Goal: Transaction & Acquisition: Purchase product/service

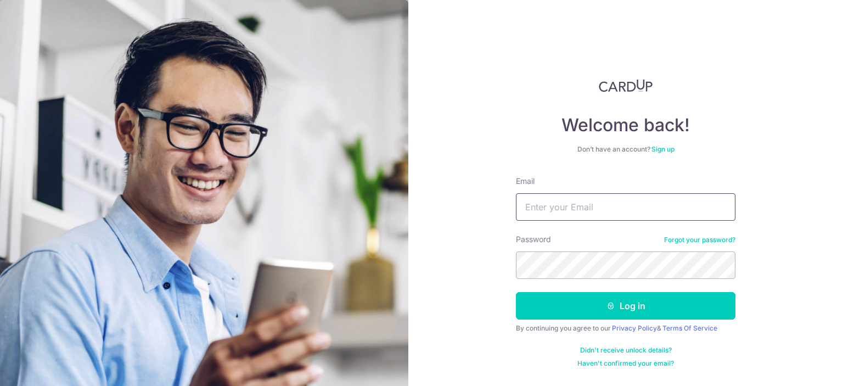
click at [568, 209] on input "Email" at bounding box center [625, 206] width 219 height 27
type input "[EMAIL_ADDRESS][DOMAIN_NAME]"
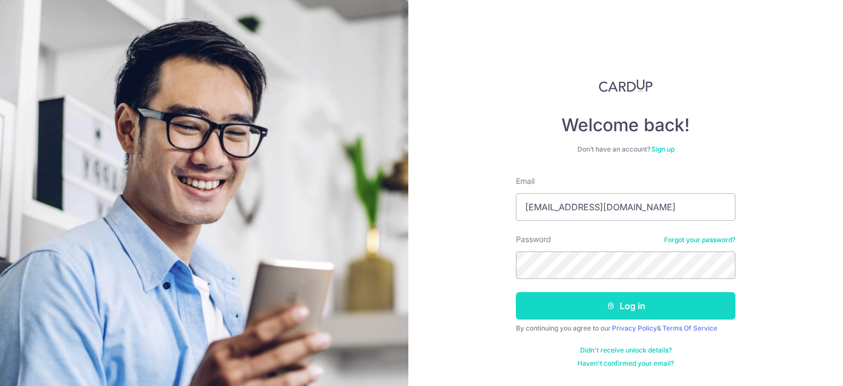
click at [616, 296] on button "Log in" at bounding box center [625, 305] width 219 height 27
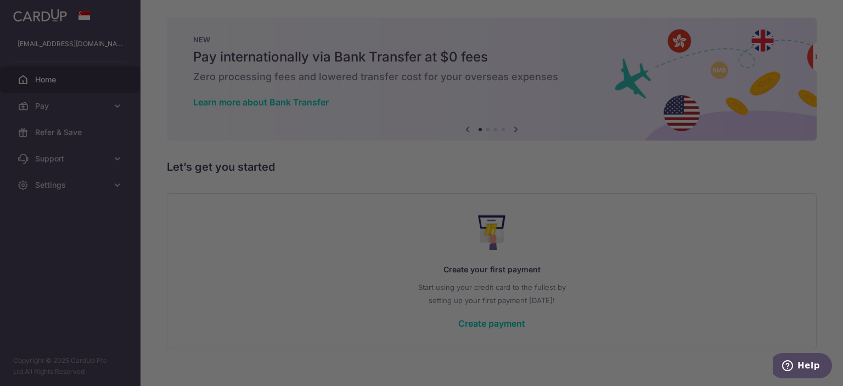
click at [639, 270] on div at bounding box center [425, 195] width 851 height 390
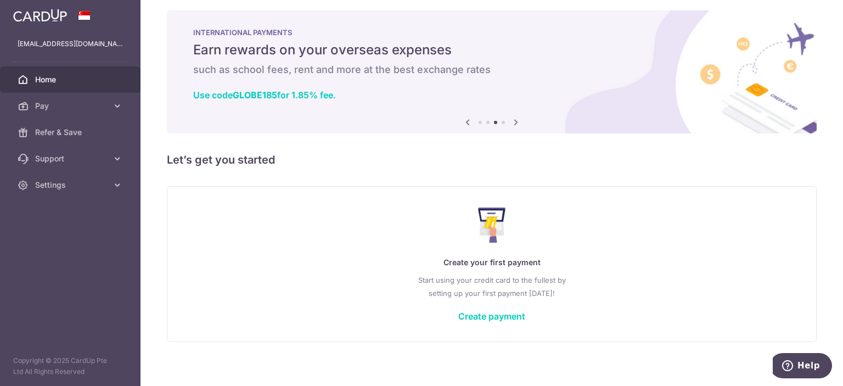
scroll to position [15, 0]
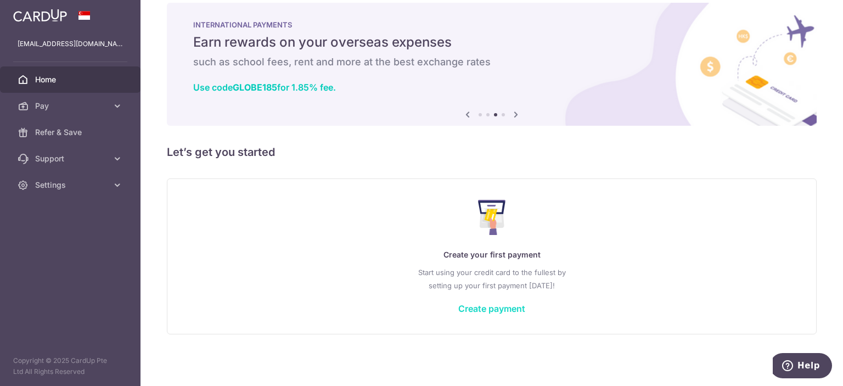
click at [478, 308] on link "Create payment" at bounding box center [491, 308] width 67 height 11
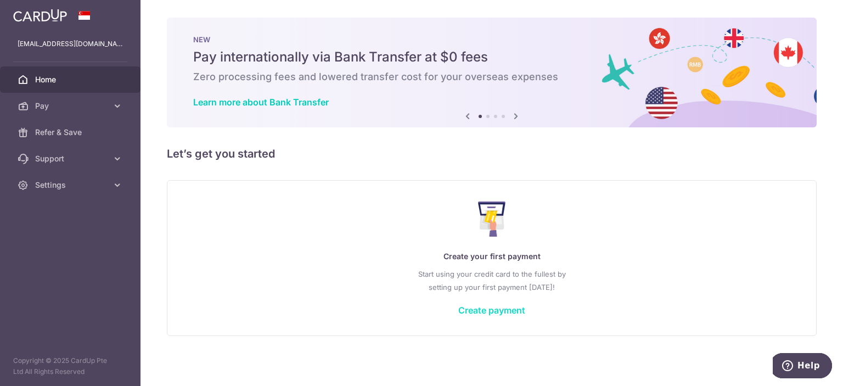
click at [498, 309] on link "Create payment" at bounding box center [491, 309] width 67 height 11
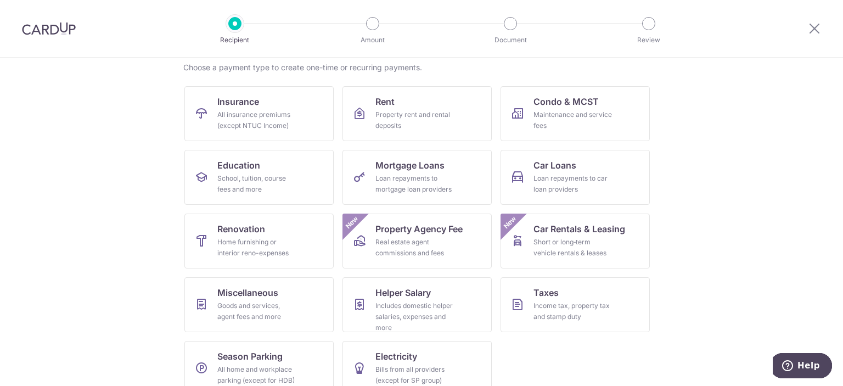
scroll to position [95, 0]
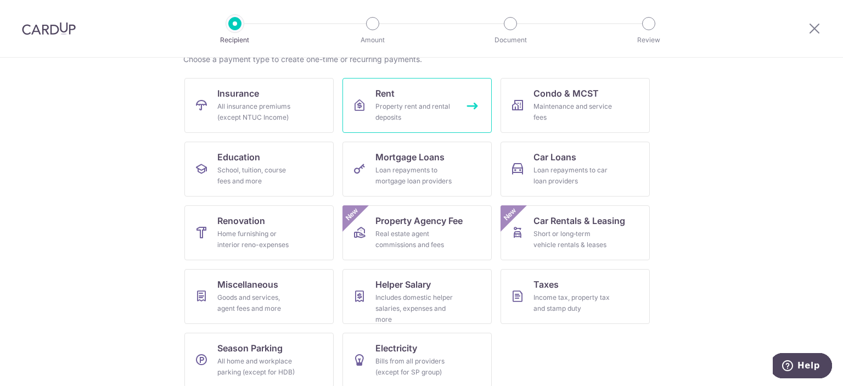
click at [401, 110] on div "Property rent and rental deposits" at bounding box center [414, 112] width 79 height 22
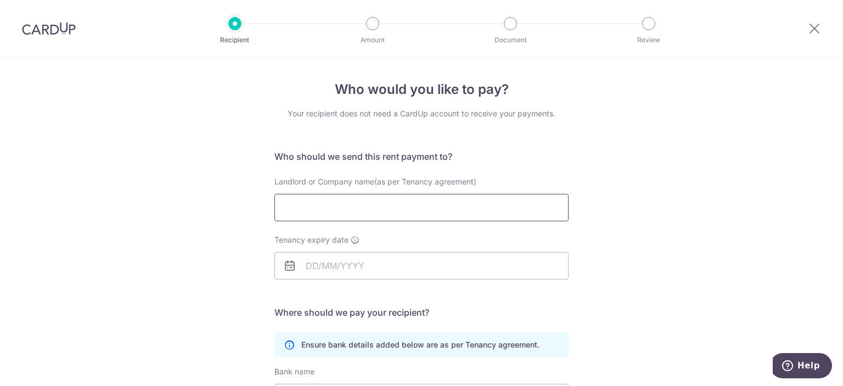
click at [336, 215] on input "Landlord or Company name(as per Tenancy agreement)" at bounding box center [421, 207] width 294 height 27
type input "Teo Lye Sum Sally"
click at [285, 267] on icon at bounding box center [289, 265] width 13 height 13
click at [313, 264] on input "Tenancy expiry date" at bounding box center [421, 265] width 294 height 27
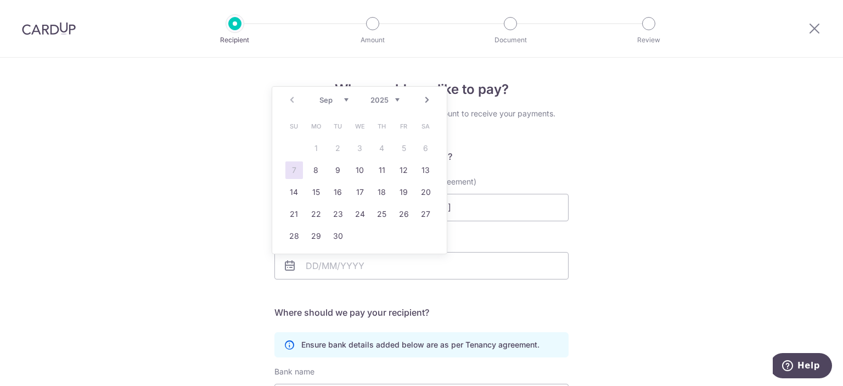
click at [426, 103] on link "Next" at bounding box center [426, 99] width 13 height 13
click at [293, 101] on link "Prev" at bounding box center [291, 99] width 13 height 13
click at [396, 103] on select "2025 2026 2027 2028 2029 2030 2031 2032 2033 2034 2035" at bounding box center [384, 99] width 29 height 9
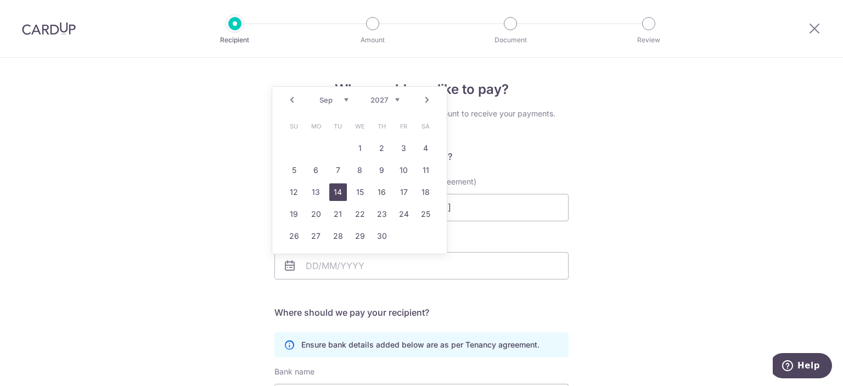
click at [331, 191] on link "14" at bounding box center [338, 192] width 18 height 18
type input "14/09/2027"
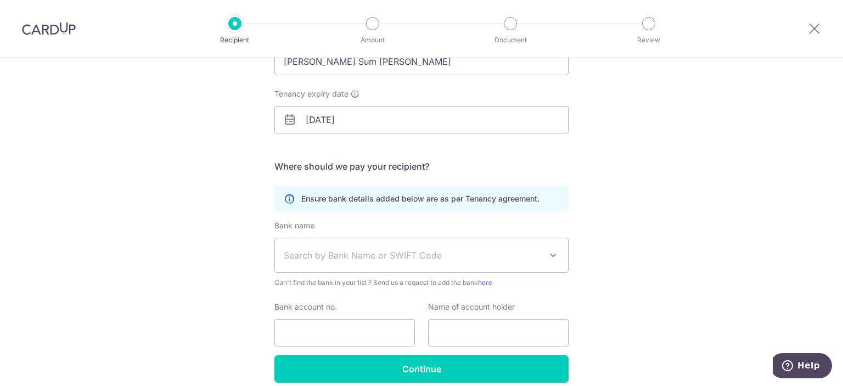
scroll to position [150, 0]
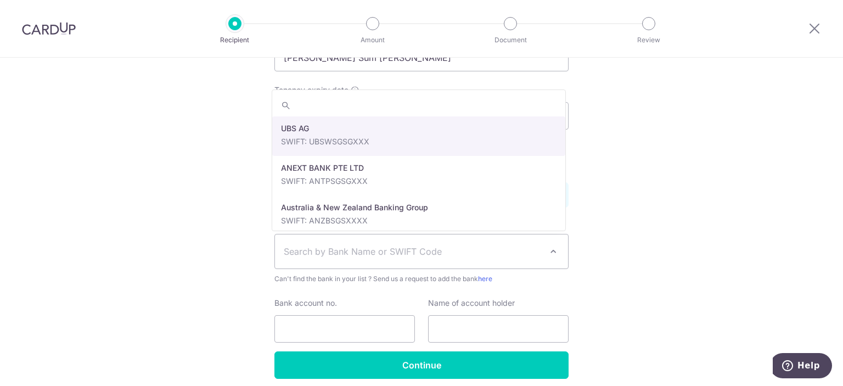
click at [458, 262] on span "Search by Bank Name or SWIFT Code" at bounding box center [421, 251] width 293 height 34
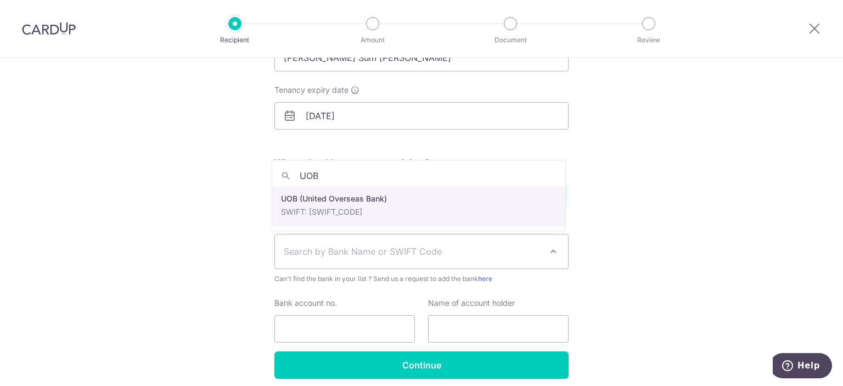
type input "UOB"
select select "18"
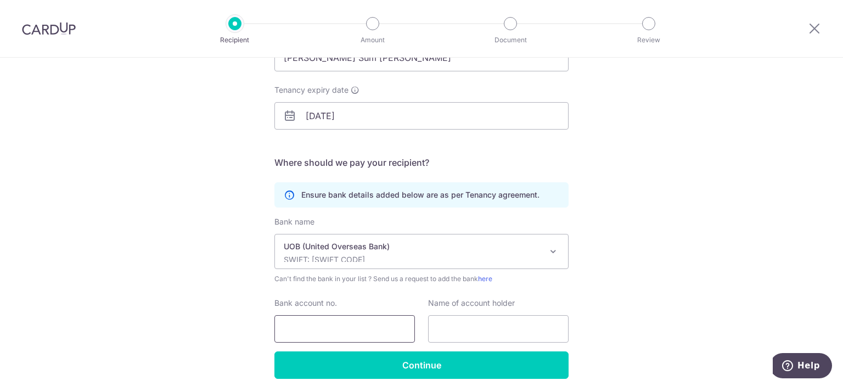
click at [349, 324] on input "Bank account no." at bounding box center [344, 328] width 140 height 27
click at [295, 326] on input "1011720108" at bounding box center [344, 328] width 140 height 27
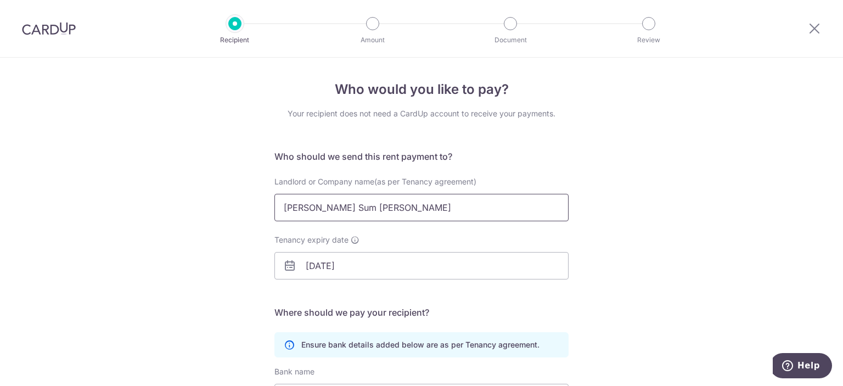
type input "1011720108"
click at [338, 213] on input "Teo Lye Sum Sally" at bounding box center [421, 207] width 294 height 27
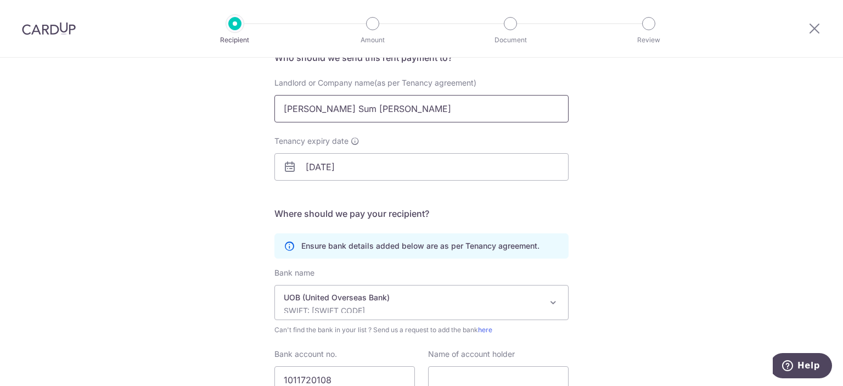
scroll to position [193, 0]
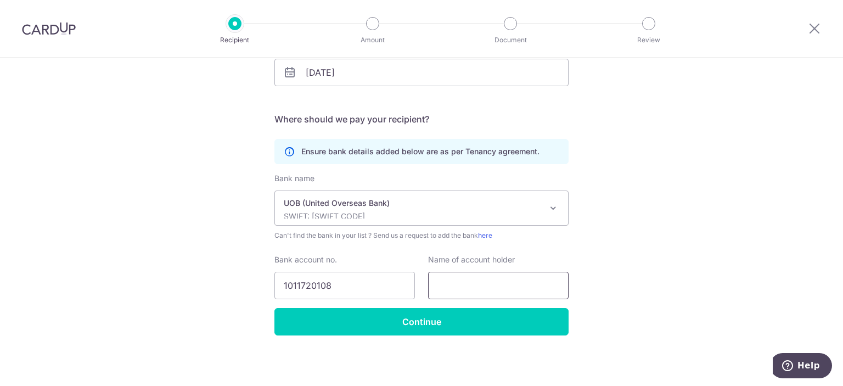
click at [453, 278] on input "text" at bounding box center [498, 285] width 140 height 27
paste input "Teo Lye Sum Sally"
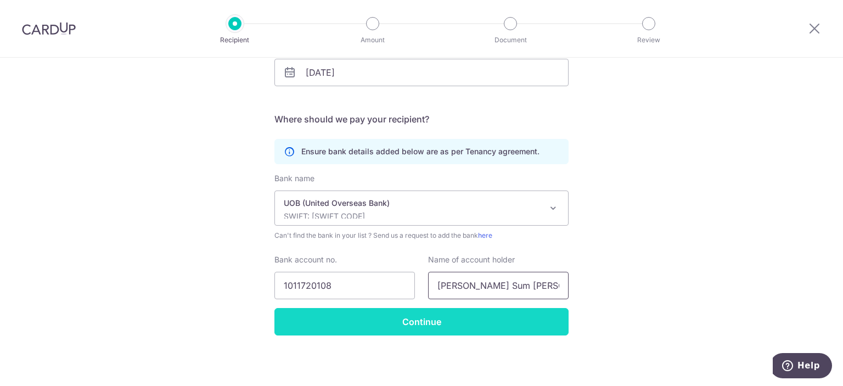
type input "Teo Lye Sum Sally"
click at [431, 313] on input "Continue" at bounding box center [421, 321] width 294 height 27
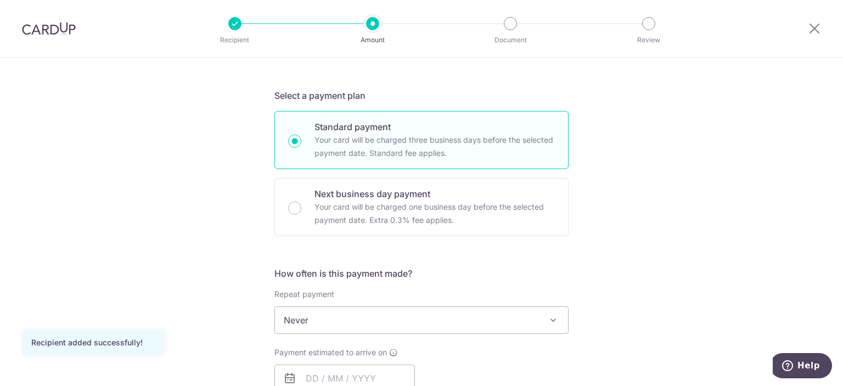
scroll to position [278, 0]
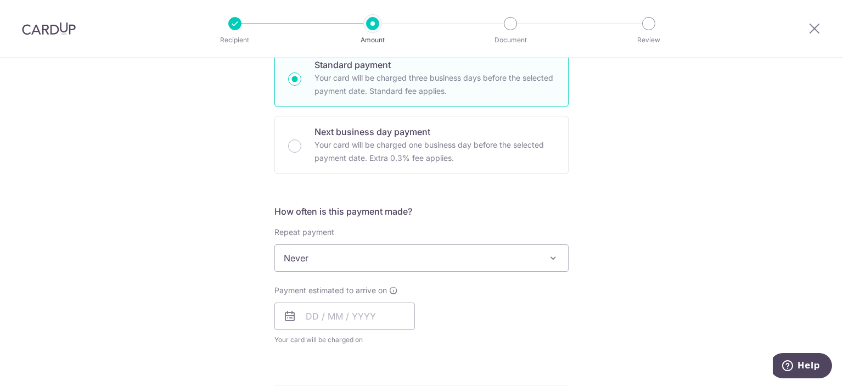
click at [432, 262] on span "Never" at bounding box center [421, 258] width 293 height 26
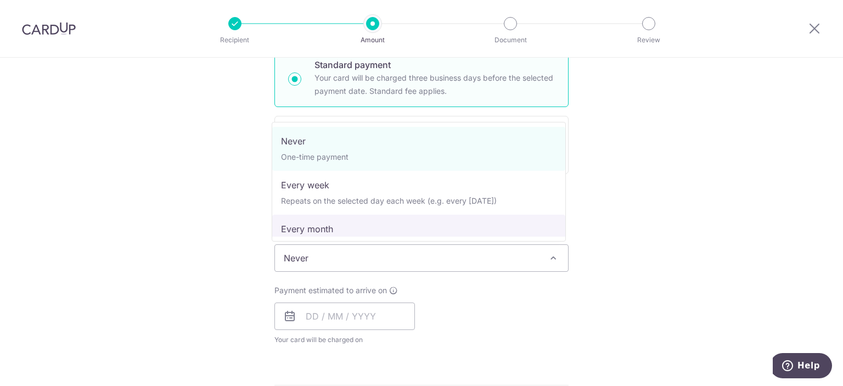
select select "3"
type input "14/09/2027"
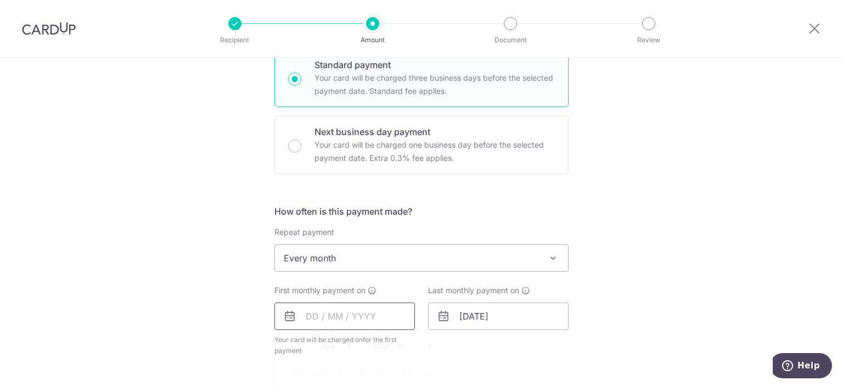
click at [311, 318] on input "text" at bounding box center [344, 315] width 140 height 27
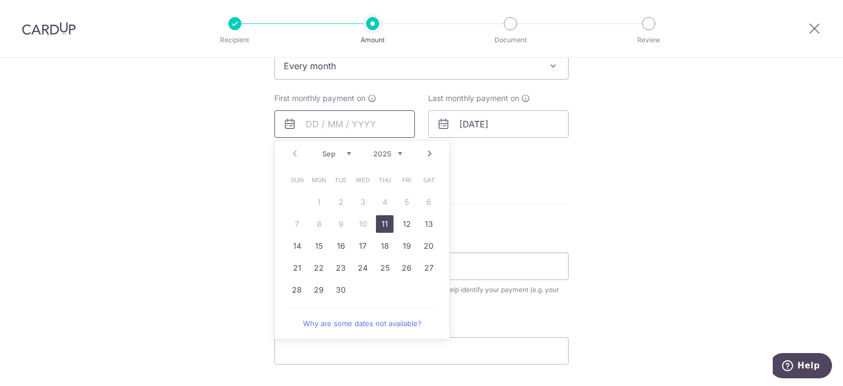
scroll to position [483, 0]
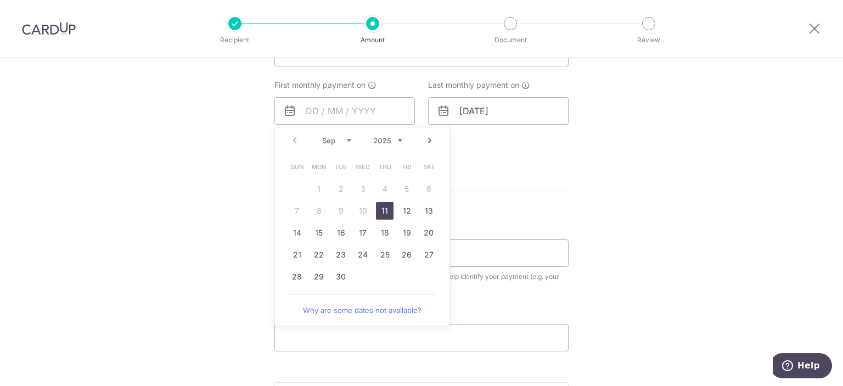
click at [424, 144] on link "Next" at bounding box center [429, 140] width 13 height 13
click at [290, 144] on link "Prev" at bounding box center [294, 140] width 13 height 13
click at [355, 228] on link "15" at bounding box center [363, 233] width 18 height 18
type input "15/10/2025"
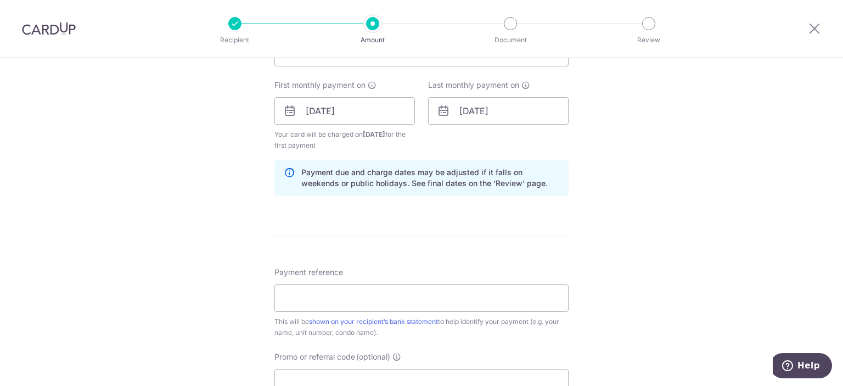
click at [441, 114] on icon at bounding box center [443, 110] width 13 height 13
click at [439, 109] on icon at bounding box center [443, 110] width 13 height 13
click at [465, 110] on input "14/09/2027" at bounding box center [498, 110] width 140 height 27
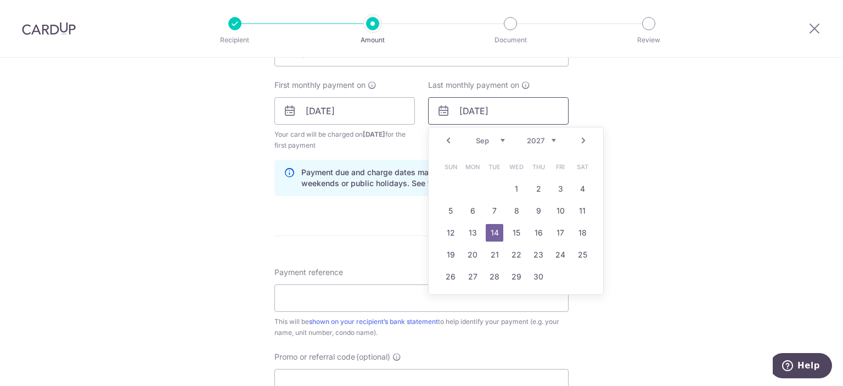
click at [465, 110] on input "14/09/2027" at bounding box center [498, 110] width 140 height 27
click at [447, 143] on link "Prev" at bounding box center [448, 140] width 13 height 13
click at [451, 227] on link "15" at bounding box center [451, 233] width 18 height 18
type input "15/08/2027"
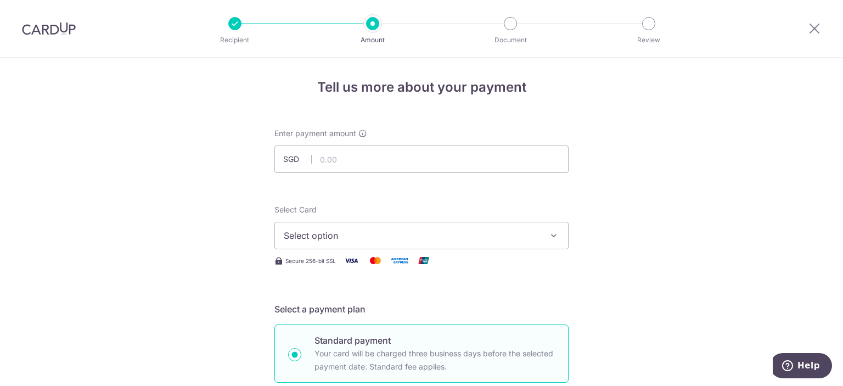
scroll to position [0, 0]
click at [365, 159] on input "text" at bounding box center [421, 161] width 294 height 27
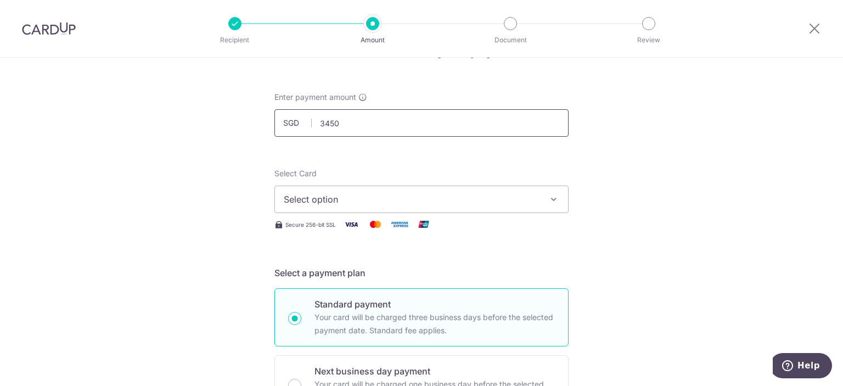
scroll to position [51, 0]
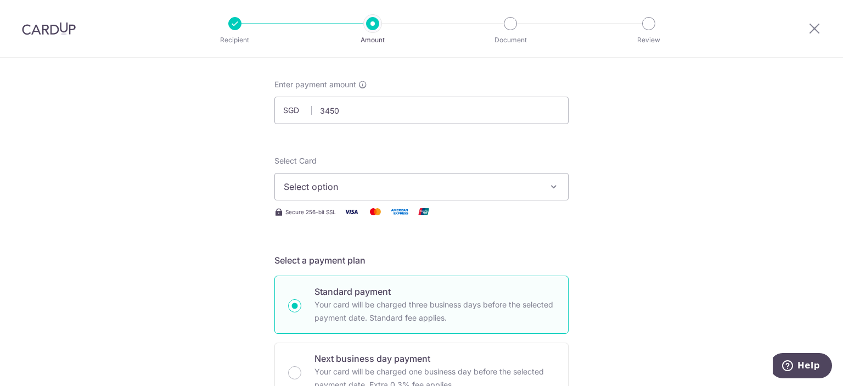
type input "3,450.00"
click at [362, 183] on span "Select option" at bounding box center [412, 186] width 256 height 13
click at [328, 213] on span "Add credit card" at bounding box center [431, 217] width 256 height 11
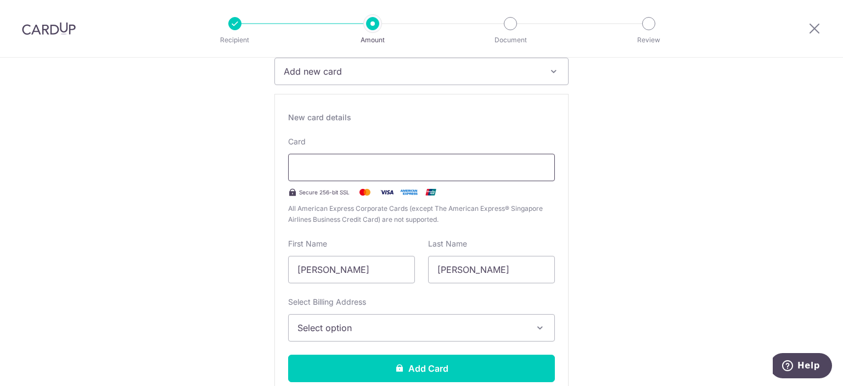
scroll to position [190, 0]
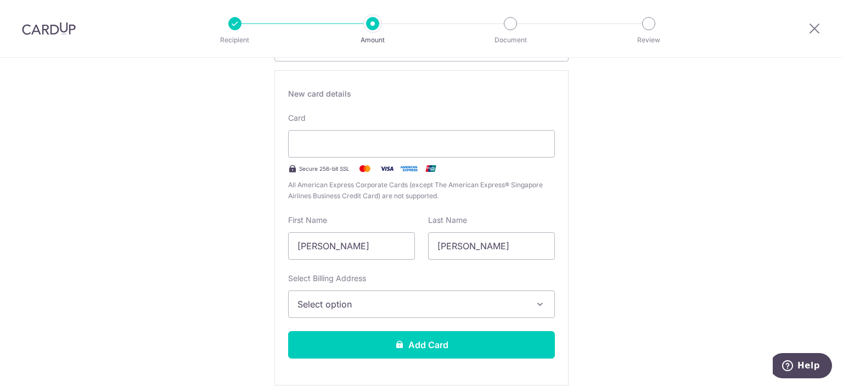
click at [478, 303] on span "Select option" at bounding box center [411, 303] width 228 height 13
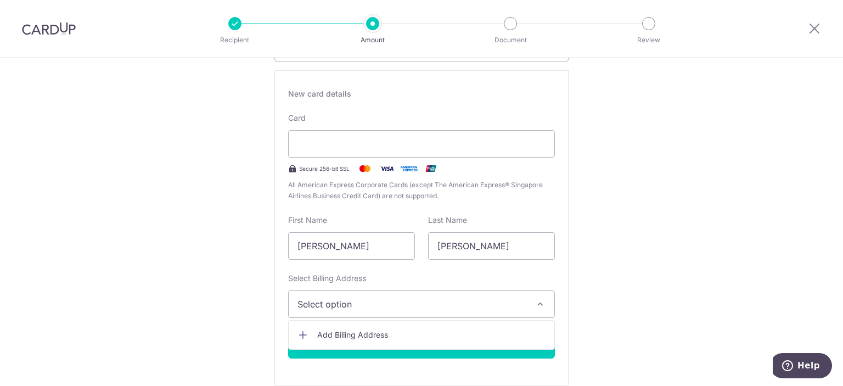
click at [389, 333] on span "Add Billing Address" at bounding box center [431, 334] width 228 height 11
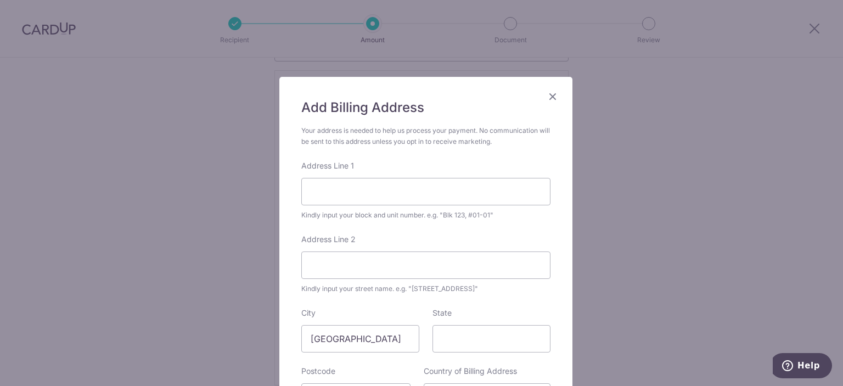
scroll to position [3, 0]
click at [362, 184] on input "Address Line 1" at bounding box center [425, 190] width 249 height 27
type input "#07-229"
click at [323, 261] on input "Address Line 2" at bounding box center [425, 264] width 249 height 27
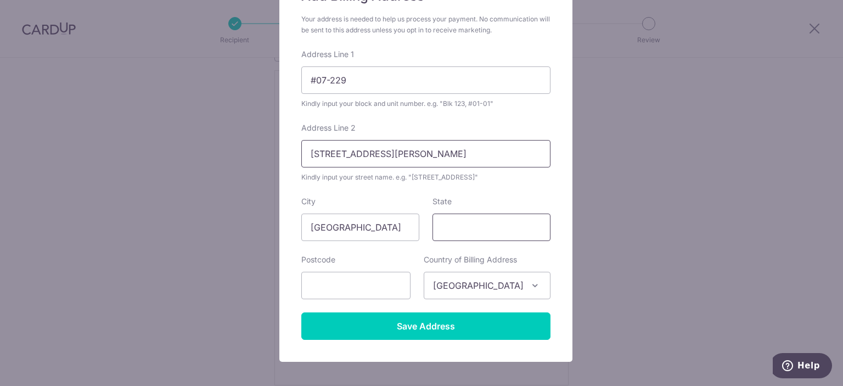
scroll to position [117, 0]
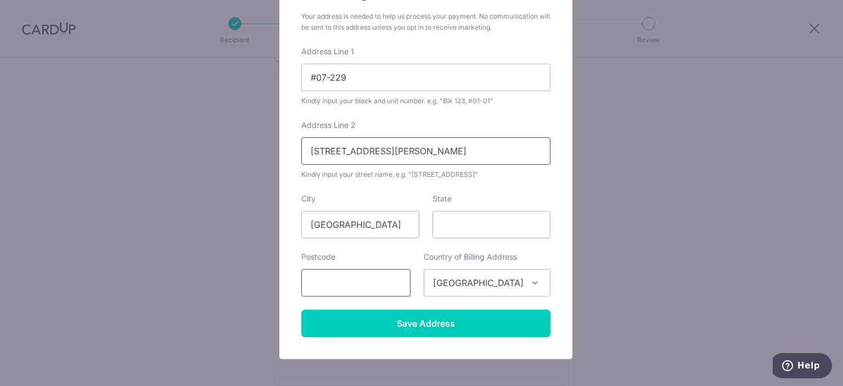
type input "226 Choa Chu Kang Central"
click at [369, 286] on input "text" at bounding box center [355, 282] width 109 height 27
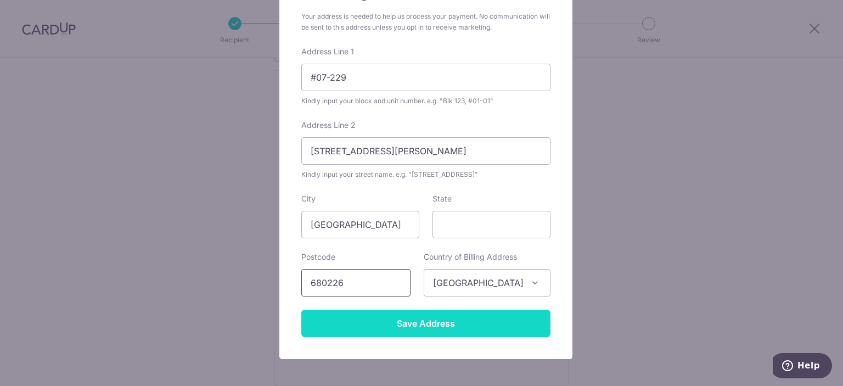
type input "680226"
click at [428, 323] on input "Save Address" at bounding box center [425, 322] width 249 height 27
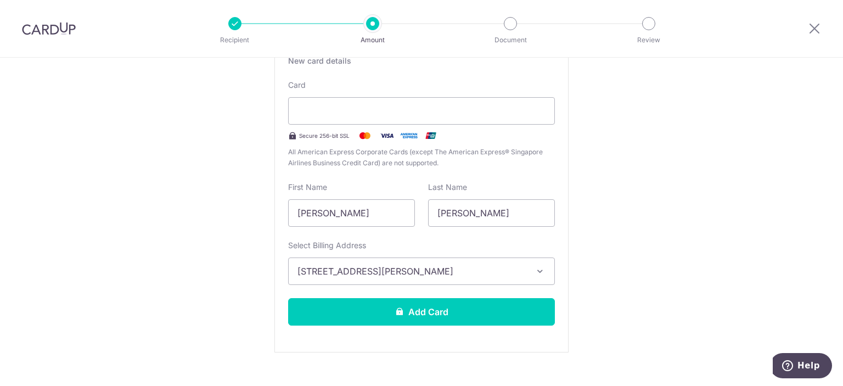
scroll to position [227, 0]
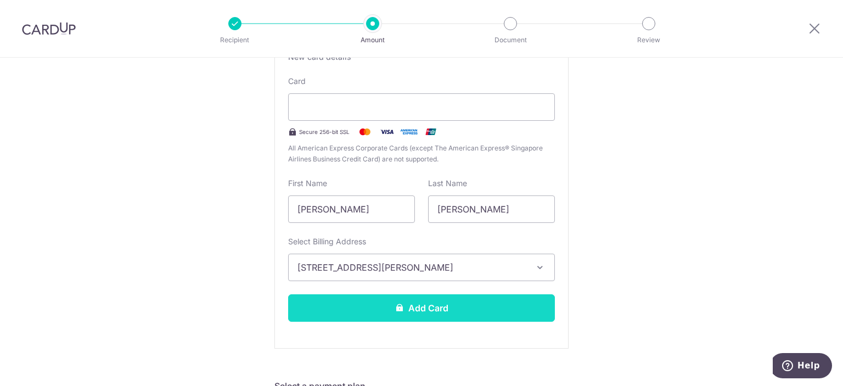
click at [427, 309] on button "Add Card" at bounding box center [421, 307] width 267 height 27
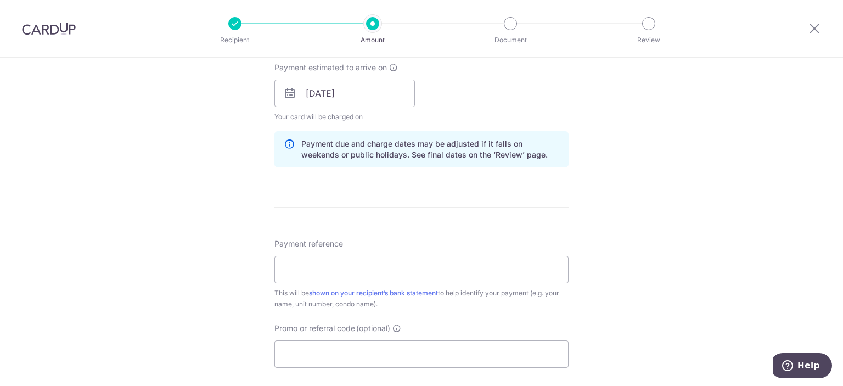
scroll to position [505, 0]
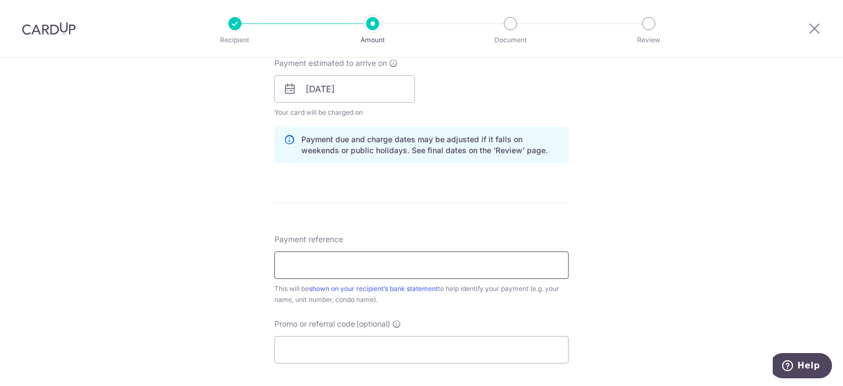
click at [371, 259] on input "Payment reference" at bounding box center [421, 264] width 294 height 27
type input "R"
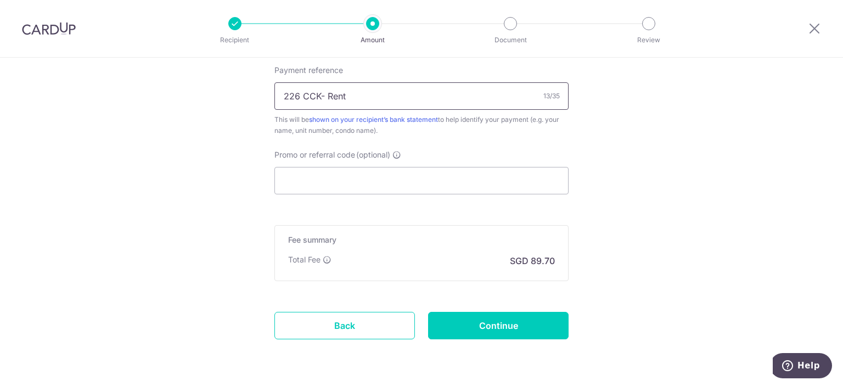
scroll to position [684, 0]
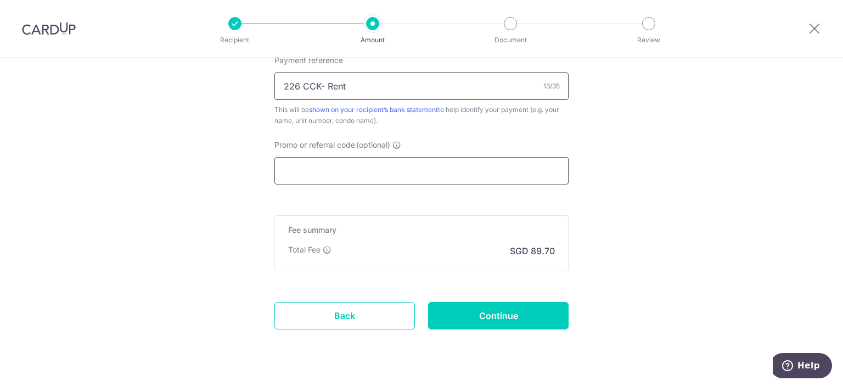
type input "226 CCK- Rent"
click at [346, 173] on input "Promo or referral code (optional)" at bounding box center [421, 170] width 294 height 27
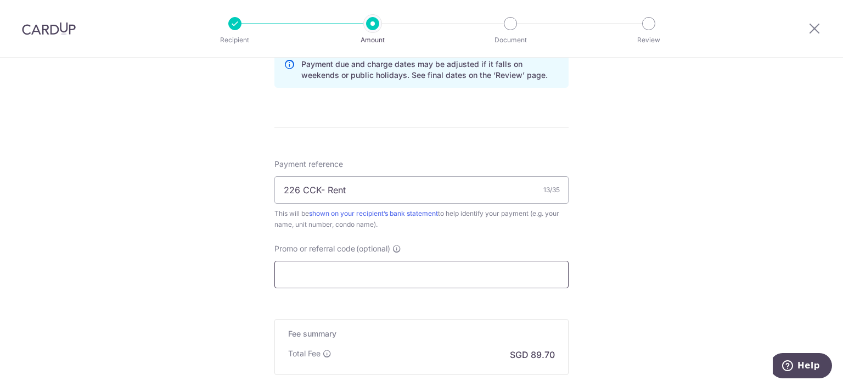
scroll to position [708, 0]
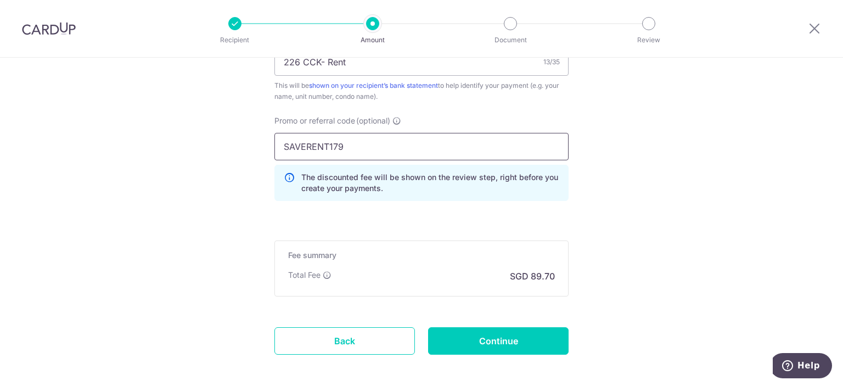
type input "SAVERENT179"
click at [388, 198] on div "The discounted fee will be shown on the review step, right before you create yo…" at bounding box center [421, 183] width 294 height 36
click at [386, 149] on input "SAVERENT179" at bounding box center [421, 146] width 294 height 27
click at [485, 342] on input "Continue" at bounding box center [498, 340] width 140 height 27
type input "Create Schedule"
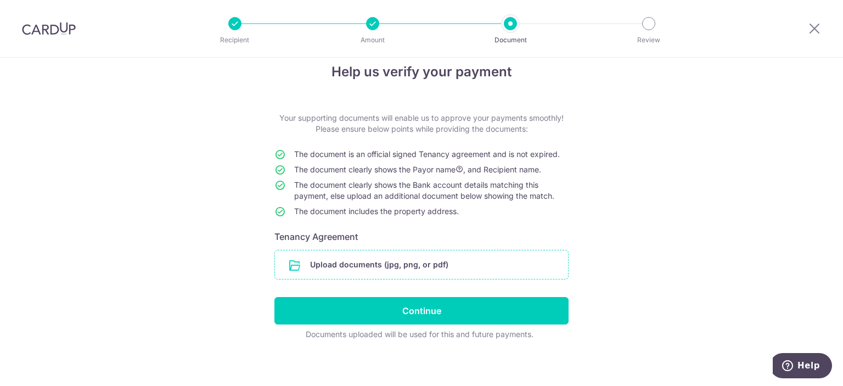
scroll to position [22, 0]
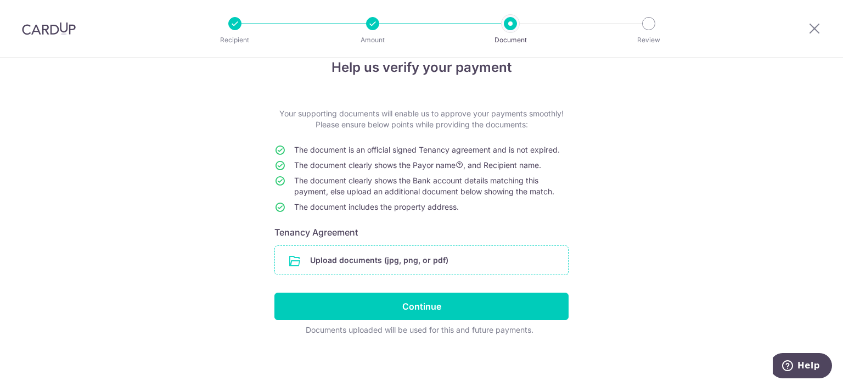
click at [450, 253] on input "file" at bounding box center [421, 260] width 293 height 29
click at [811, 29] on icon at bounding box center [814, 28] width 13 height 14
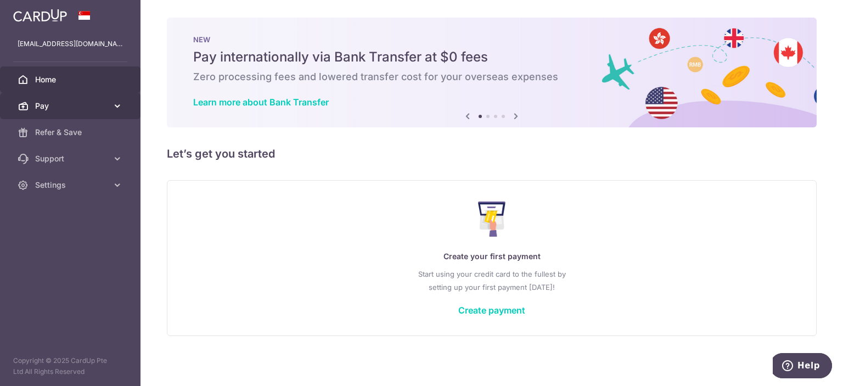
click at [39, 115] on link "Pay" at bounding box center [70, 106] width 140 height 26
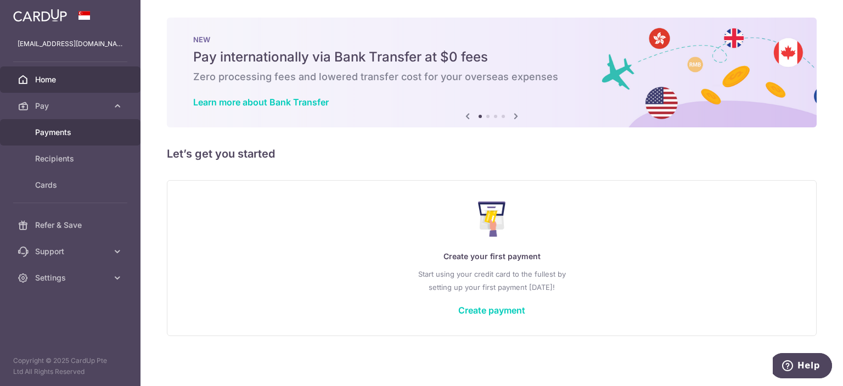
click at [43, 130] on span "Payments" at bounding box center [71, 132] width 72 height 11
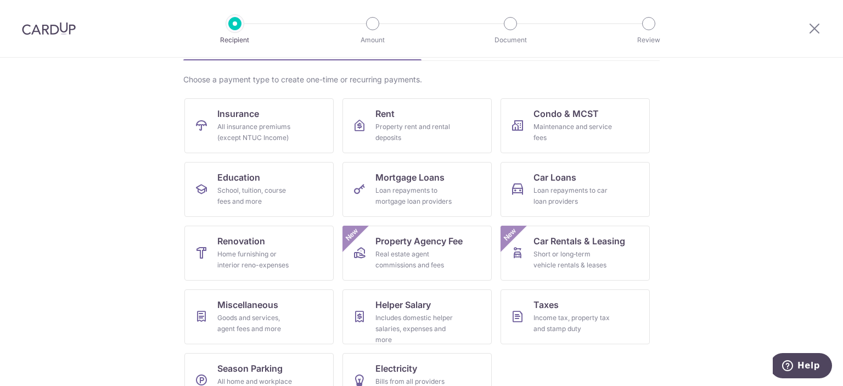
scroll to position [88, 0]
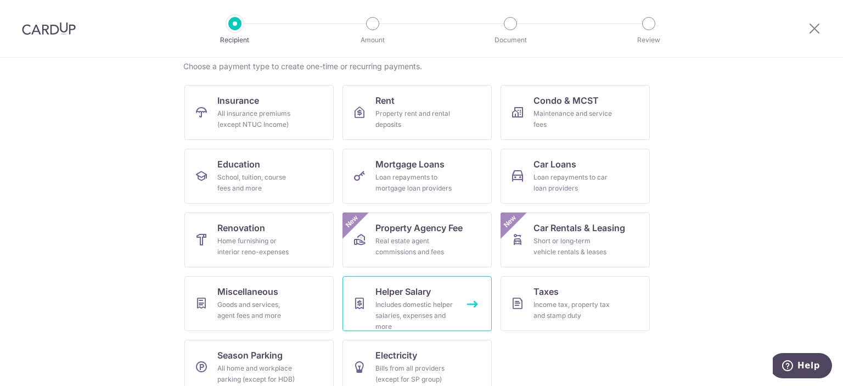
click at [398, 301] on div "Includes domestic helper salaries, expenses and more" at bounding box center [414, 315] width 79 height 33
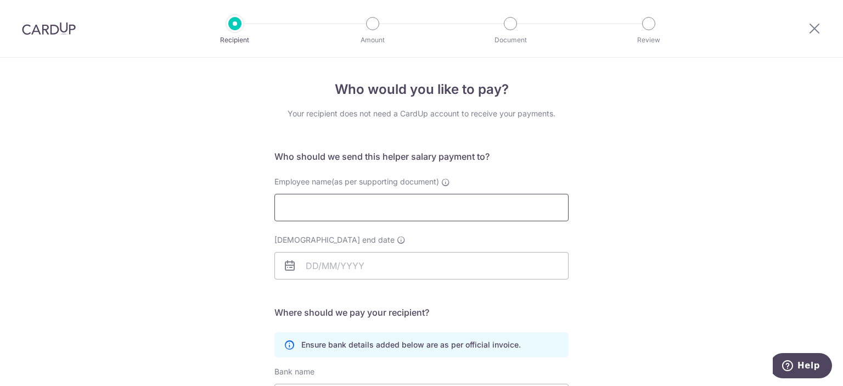
click at [390, 201] on input "Employee name(as per supporting document)" at bounding box center [421, 207] width 294 height 27
type input "j"
type input "J"
type input "[PERSON_NAME]"
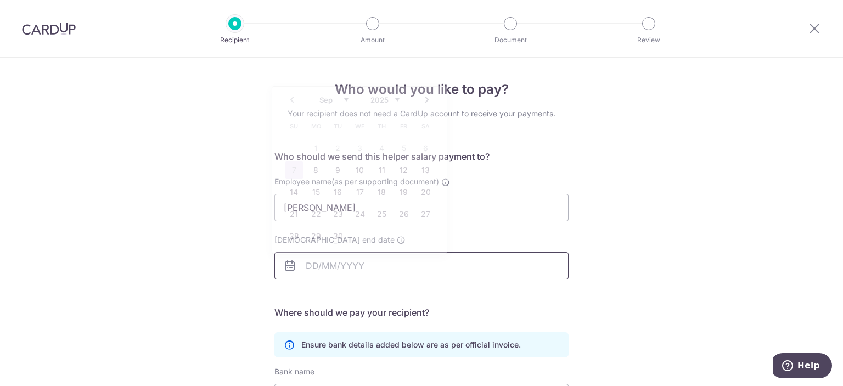
click at [364, 264] on input "Employment contract end date" at bounding box center [421, 265] width 294 height 27
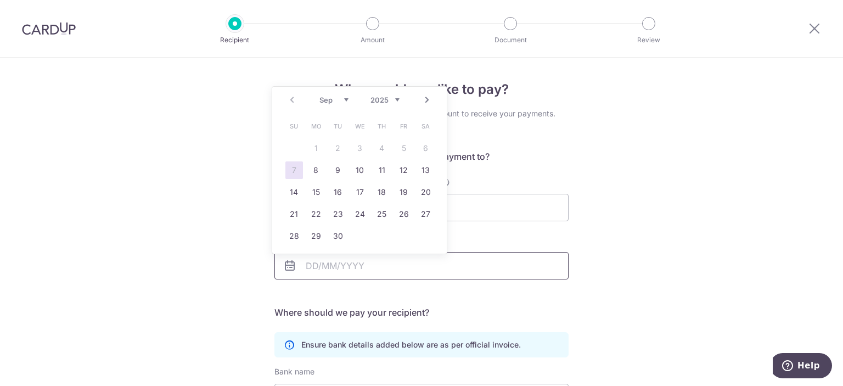
click at [364, 264] on input "Employment contract end date" at bounding box center [421, 265] width 294 height 27
click at [184, 217] on div "Who would you like to pay? Your recipient does not need a CardUp account to rec…" at bounding box center [421, 319] width 843 height 522
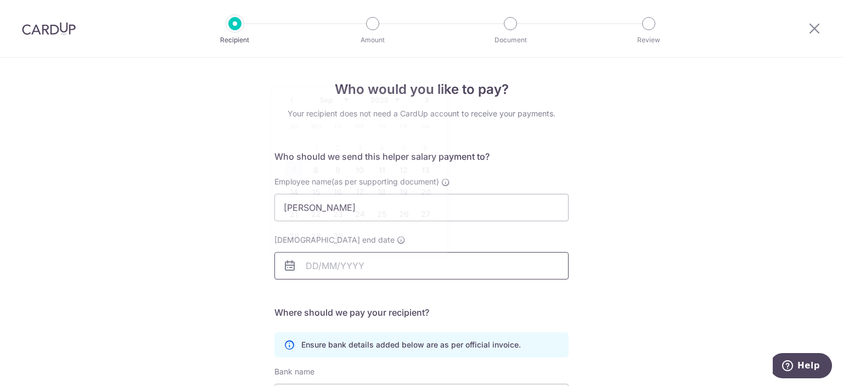
click at [307, 269] on input "Employment contract end date" at bounding box center [421, 265] width 294 height 27
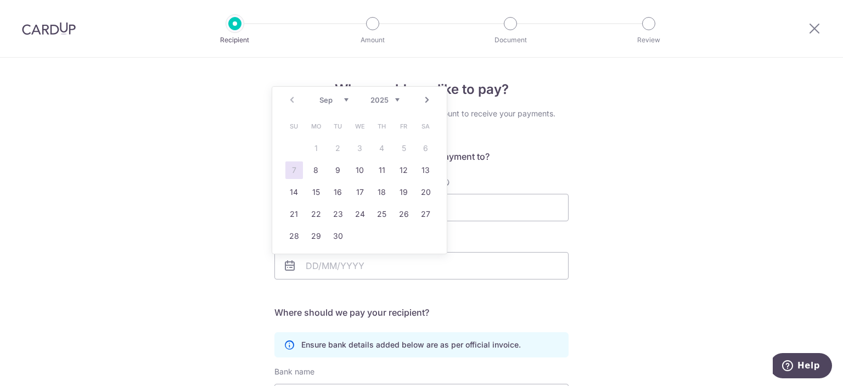
click at [152, 185] on div "Who would you like to pay? Your recipient does not need a CardUp account to rec…" at bounding box center [421, 319] width 843 height 522
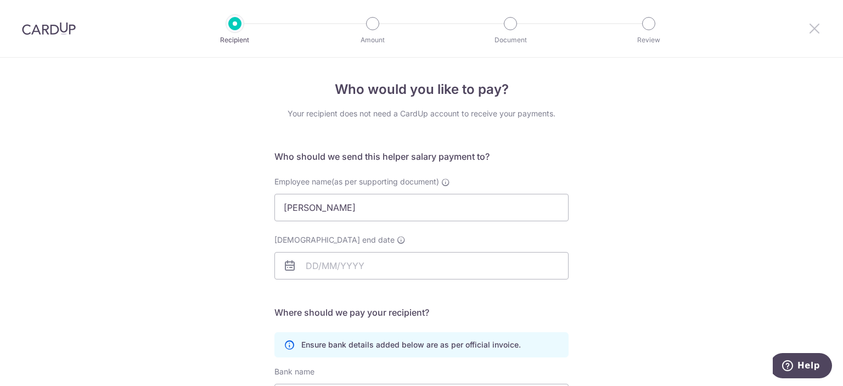
click at [814, 25] on icon at bounding box center [814, 28] width 13 height 14
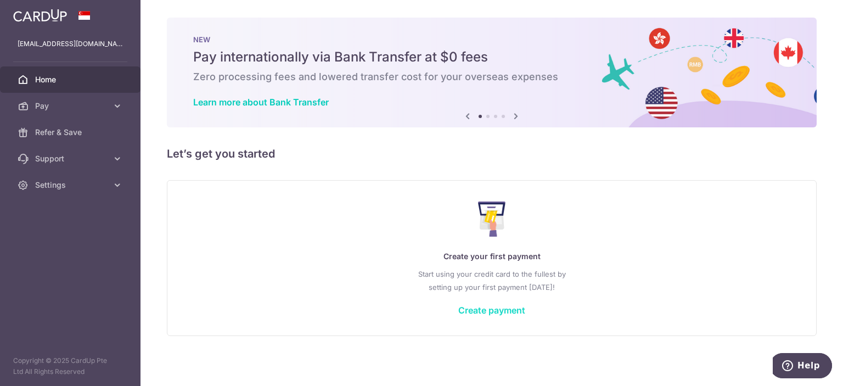
click at [481, 311] on link "Create payment" at bounding box center [491, 309] width 67 height 11
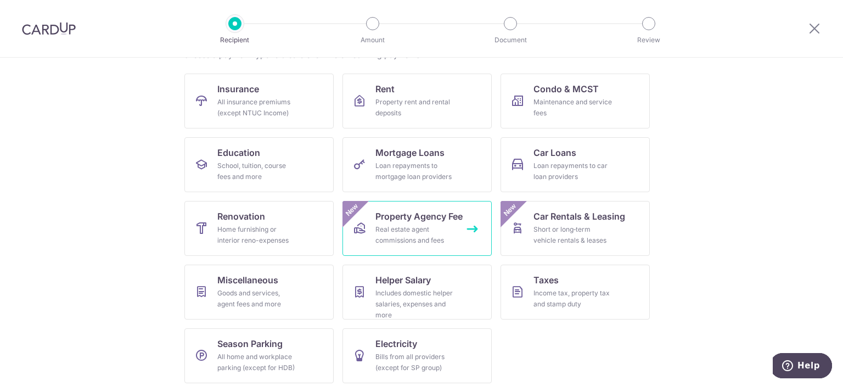
scroll to position [105, 0]
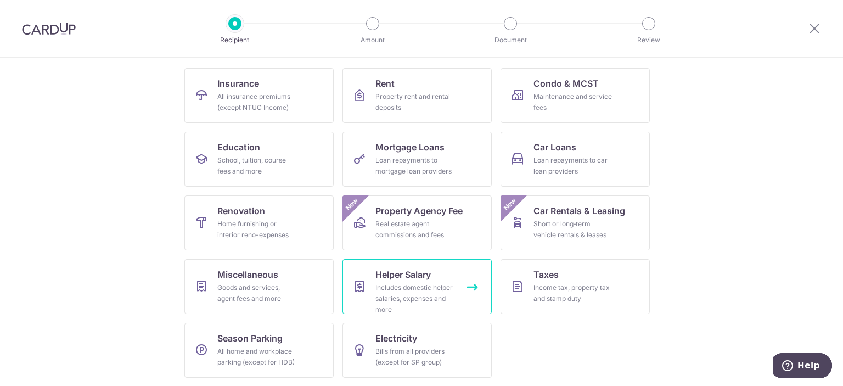
click at [413, 278] on span "Helper Salary" at bounding box center [402, 274] width 55 height 13
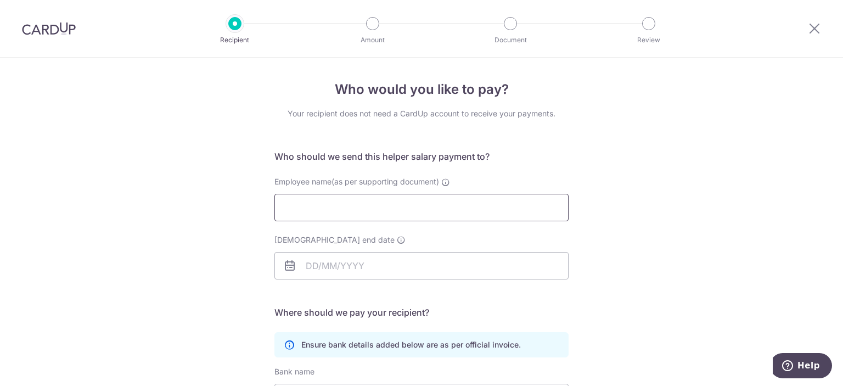
click at [380, 215] on input "Employee name(as per supporting document)" at bounding box center [421, 207] width 294 height 27
type input "[PERSON_NAME]"
click at [285, 267] on icon at bounding box center [289, 265] width 13 height 13
click at [309, 267] on input "[DEMOGRAPHIC_DATA] end date" at bounding box center [421, 265] width 294 height 27
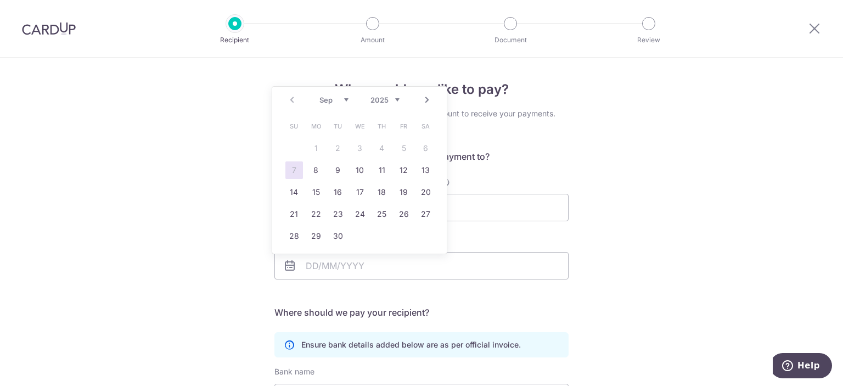
click at [424, 102] on link "Next" at bounding box center [426, 99] width 13 height 13
click at [397, 99] on select "2025 2026 2027 2028 2029 2030 2031 2032 2033 2034 2035" at bounding box center [384, 99] width 29 height 9
click at [345, 99] on select "Jan Feb Mar Apr May Jun [DATE] Aug Sep Oct Nov Dec" at bounding box center [333, 99] width 29 height 9
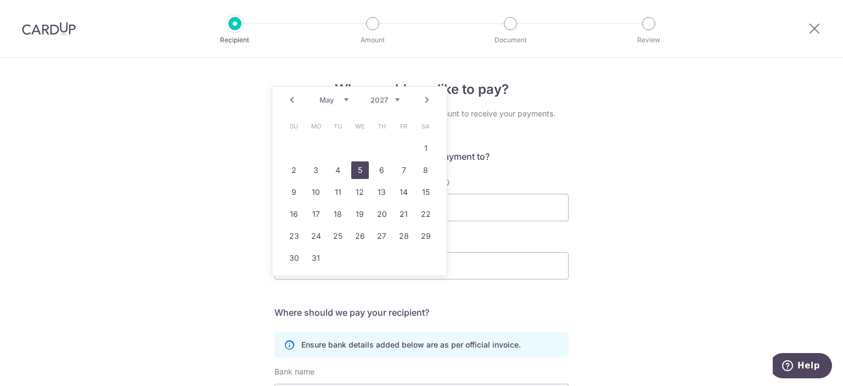
click at [353, 172] on link "5" at bounding box center [360, 170] width 18 height 18
type input "[DATE]"
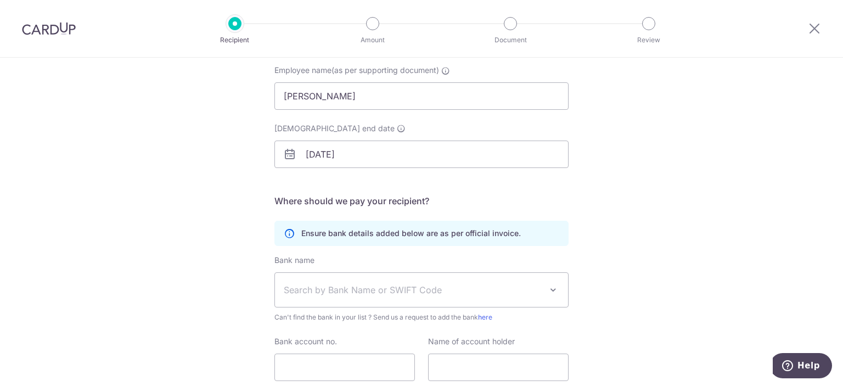
scroll to position [113, 0]
click at [344, 281] on span "Search by Bank Name or SWIFT Code" at bounding box center [413, 287] width 258 height 13
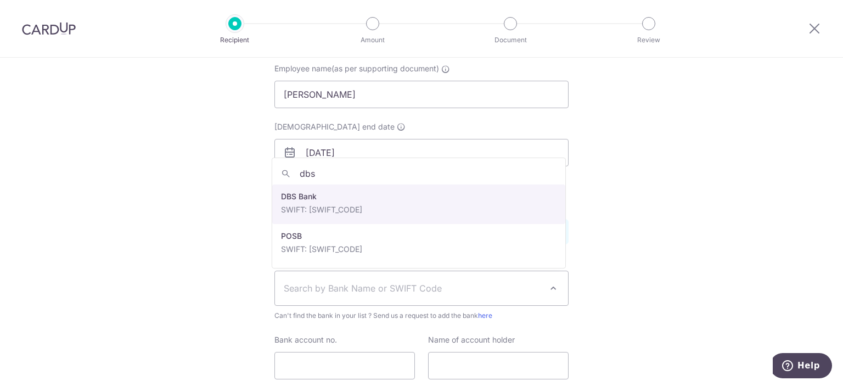
type input "dbs"
select select "6"
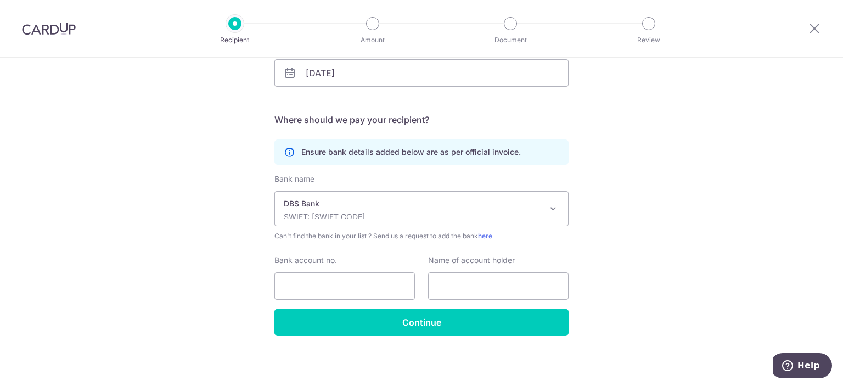
scroll to position [193, 0]
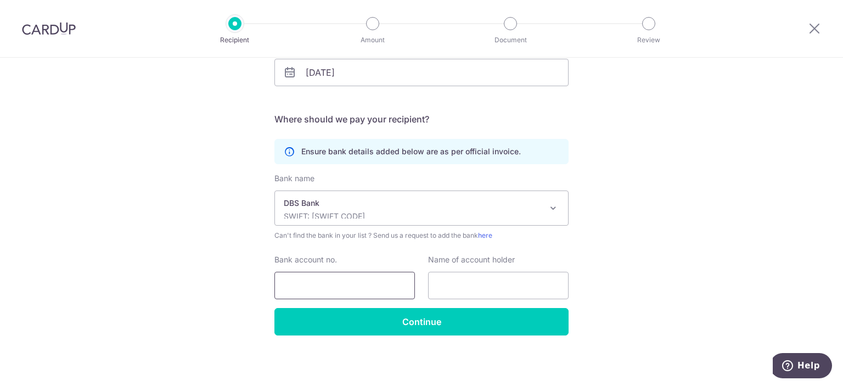
click at [324, 273] on input "Bank account no." at bounding box center [344, 285] width 140 height 27
click at [298, 283] on input "443661808" at bounding box center [344, 285] width 140 height 27
click at [312, 285] on input "443661808" at bounding box center [344, 285] width 140 height 27
click at [327, 285] on input "443661808" at bounding box center [344, 285] width 140 height 27
click at [298, 284] on input "443661808" at bounding box center [344, 285] width 140 height 27
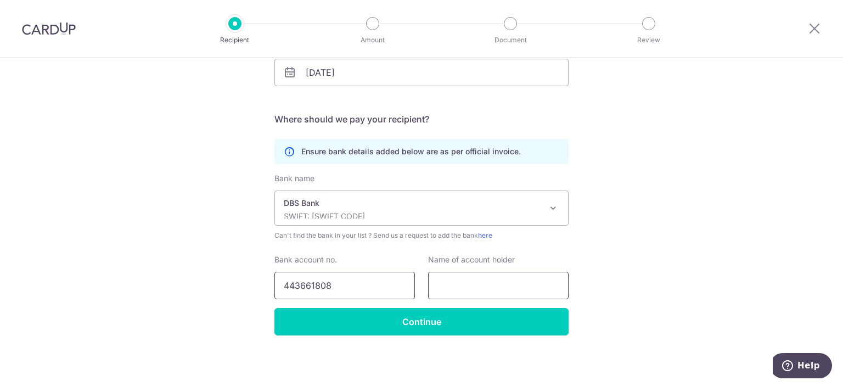
type input "443661808"
click at [450, 280] on input "text" at bounding box center [498, 285] width 140 height 27
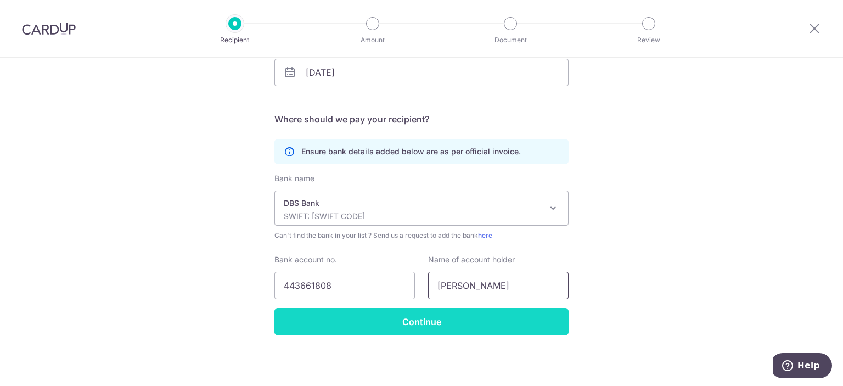
type input "[PERSON_NAME]"
click at [436, 319] on input "Continue" at bounding box center [421, 321] width 294 height 27
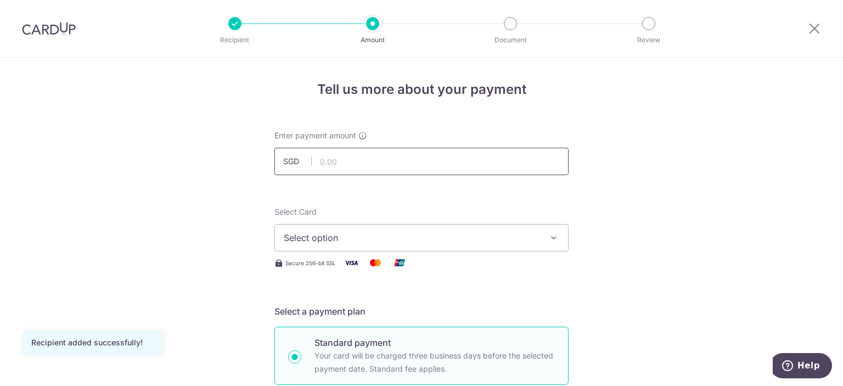
click at [377, 163] on input "text" at bounding box center [421, 161] width 294 height 27
type input "650.00"
click at [358, 237] on span "Select option" at bounding box center [412, 237] width 256 height 13
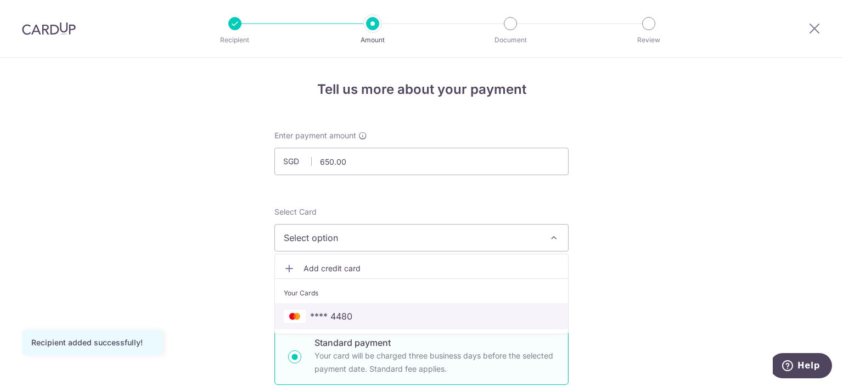
click at [325, 310] on span "**** 4480" at bounding box center [331, 315] width 42 height 13
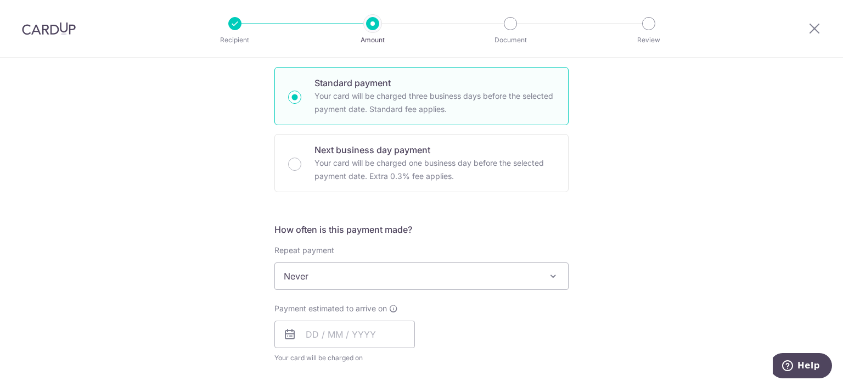
scroll to position [285, 0]
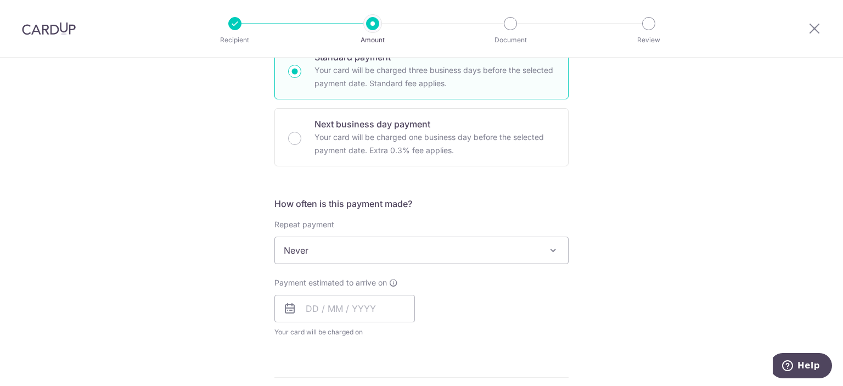
click at [338, 255] on span "Never" at bounding box center [421, 250] width 293 height 26
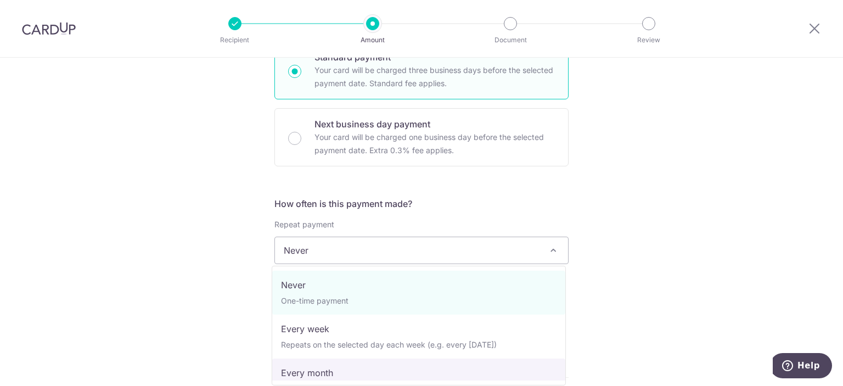
select select "3"
type input "[DATE]"
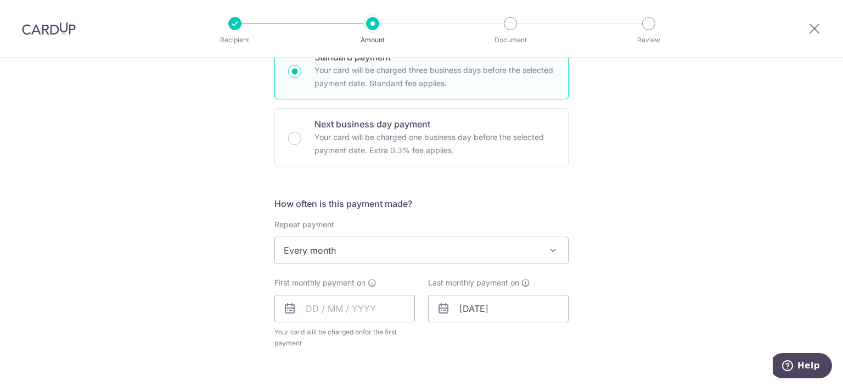
click at [289, 304] on icon at bounding box center [289, 308] width 13 height 13
click at [303, 304] on input "text" at bounding box center [344, 308] width 140 height 27
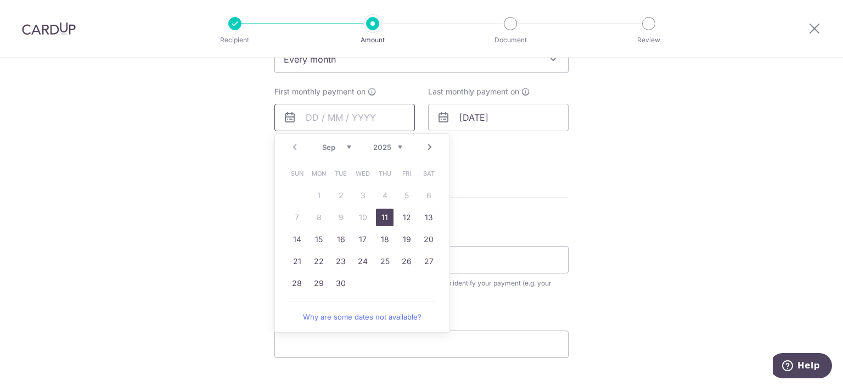
scroll to position [472, 0]
click at [427, 153] on link "Next" at bounding box center [429, 151] width 13 height 13
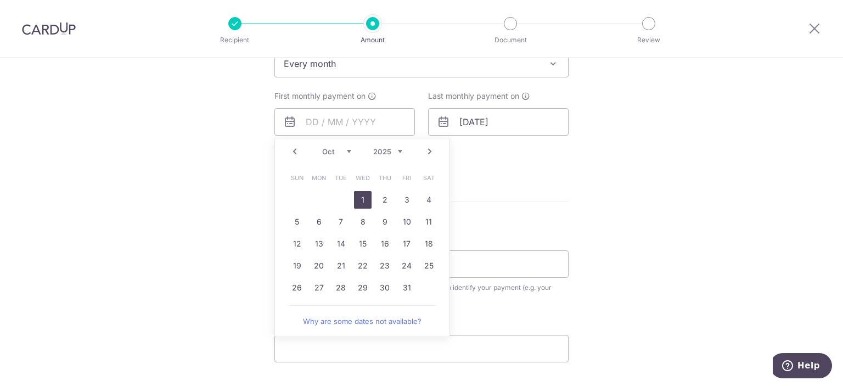
click at [360, 196] on link "1" at bounding box center [363, 200] width 18 height 18
type input "[DATE]"
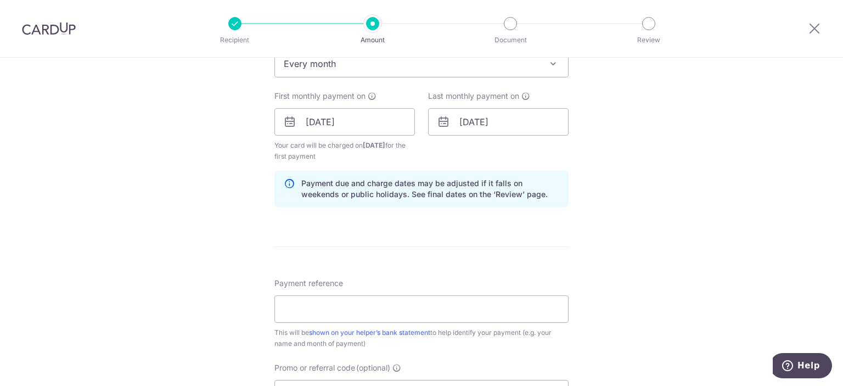
click at [445, 122] on icon at bounding box center [443, 121] width 13 height 13
click at [465, 121] on input "[DATE]" at bounding box center [498, 121] width 140 height 27
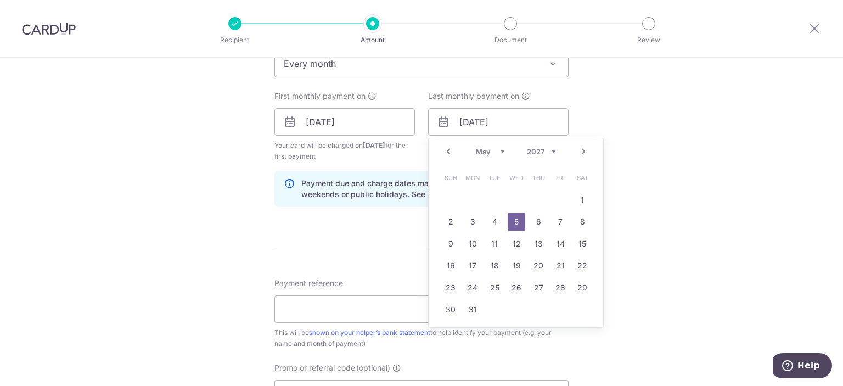
click at [448, 151] on link "Prev" at bounding box center [448, 151] width 13 height 13
click at [538, 197] on link "1" at bounding box center [538, 200] width 18 height 18
type input "01/04/2027"
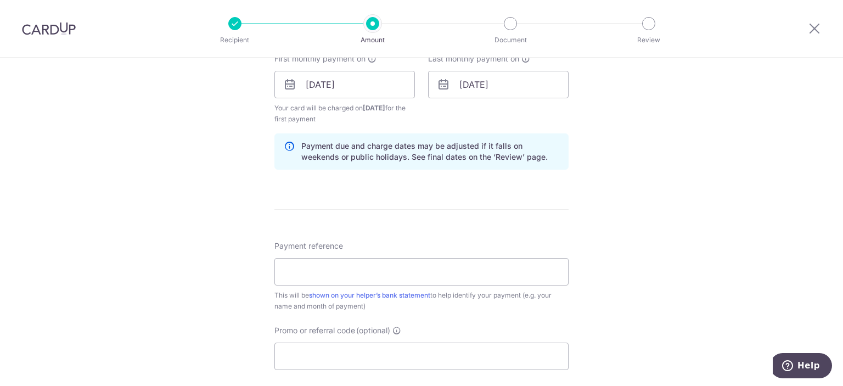
scroll to position [523, 0]
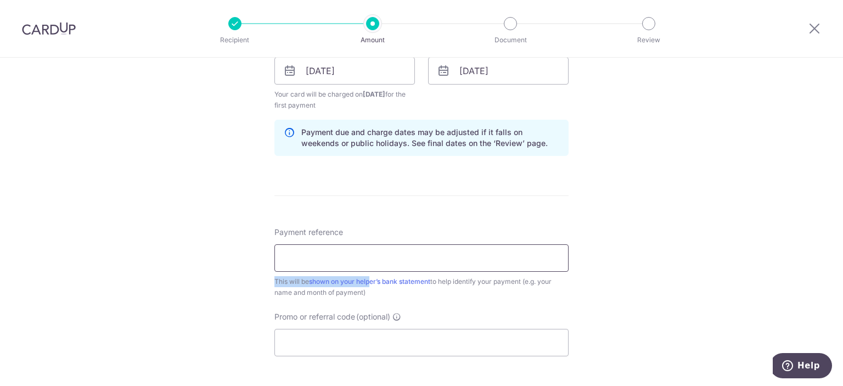
drag, startPoint x: 371, startPoint y: 272, endPoint x: 373, endPoint y: 262, distance: 10.1
click at [373, 262] on div "Payment reference This will be shown on your helper’s bank statement to help id…" at bounding box center [421, 262] width 294 height 71
click at [373, 262] on input "Payment reference" at bounding box center [421, 257] width 294 height 27
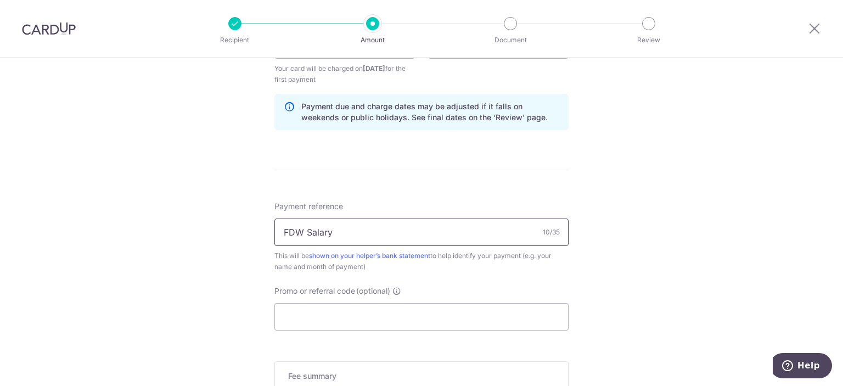
scroll to position [552, 0]
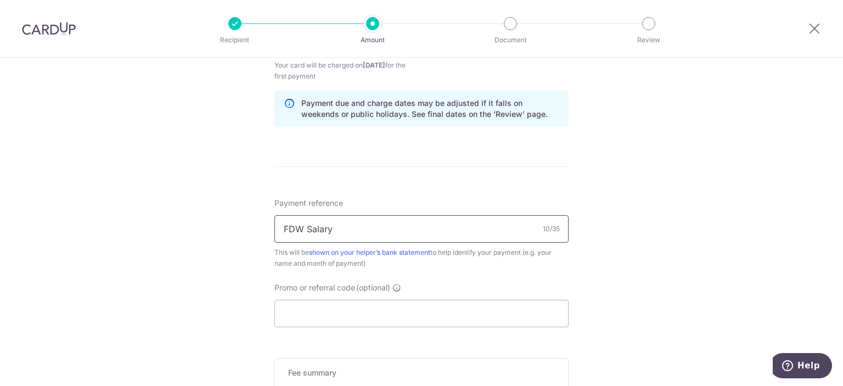
type input "FDW Salary"
click at [300, 314] on input "Promo or referral code (optional)" at bounding box center [421, 313] width 294 height 27
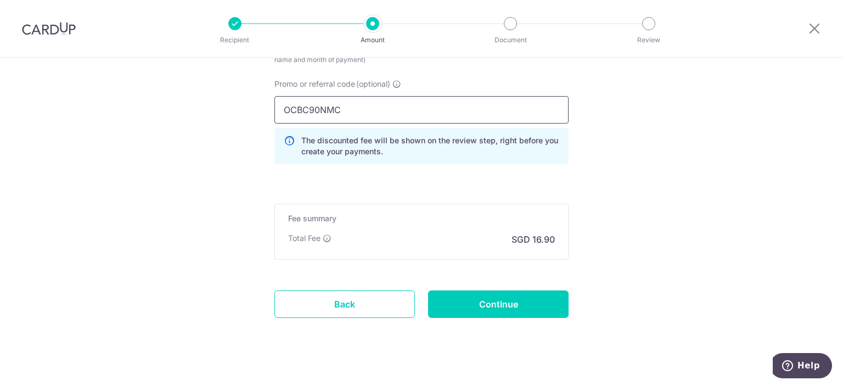
scroll to position [753, 0]
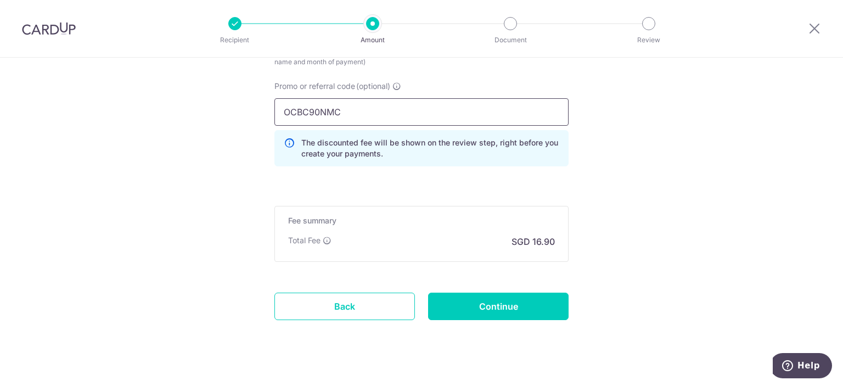
type input "OCBC90NMC"
click at [348, 110] on input "OCBC90NMC" at bounding box center [421, 111] width 294 height 27
click button "Add Card" at bounding box center [0, 0] width 0 height 0
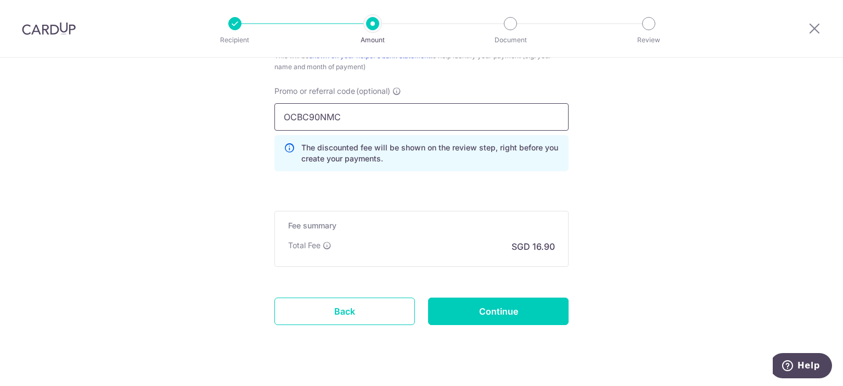
scroll to position [760, 0]
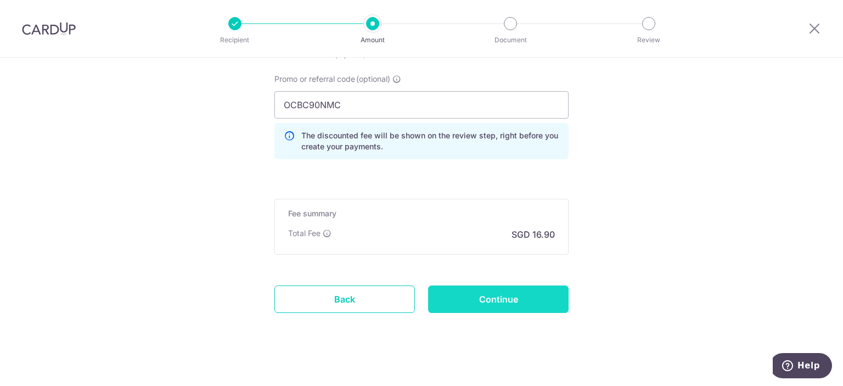
click at [474, 296] on input "Continue" at bounding box center [498, 298] width 140 height 27
type input "Create Schedule"
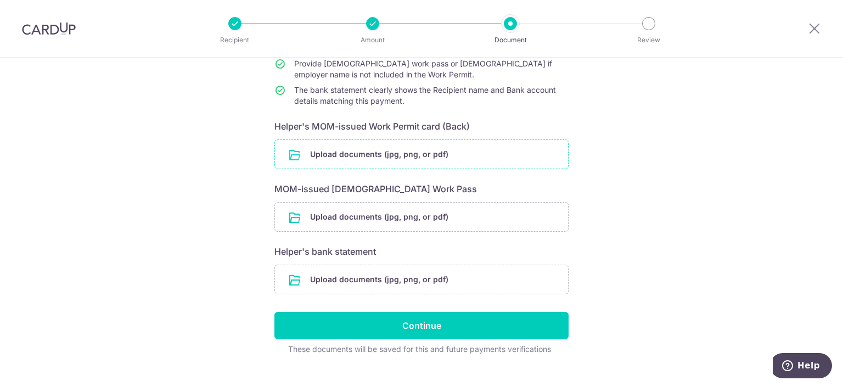
scroll to position [143, 0]
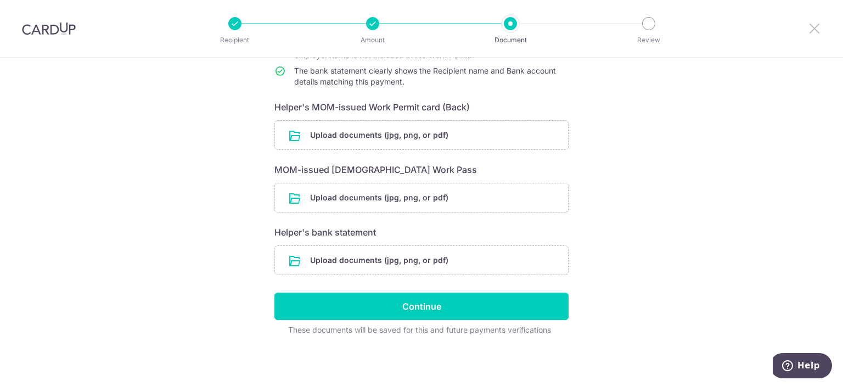
click at [814, 26] on icon at bounding box center [814, 28] width 13 height 14
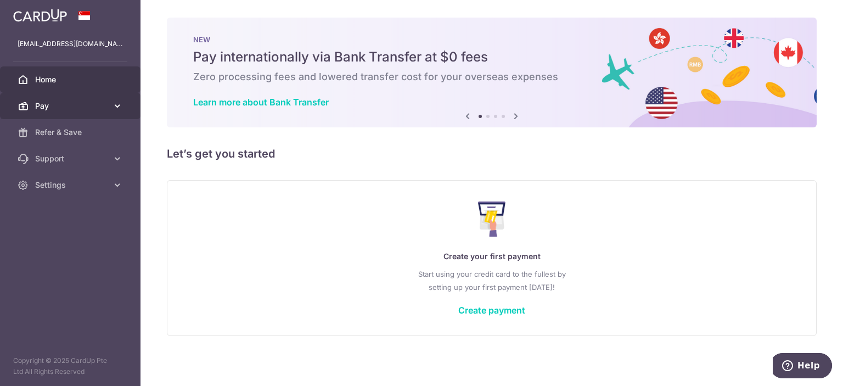
click at [53, 104] on span "Pay" at bounding box center [71, 105] width 72 height 11
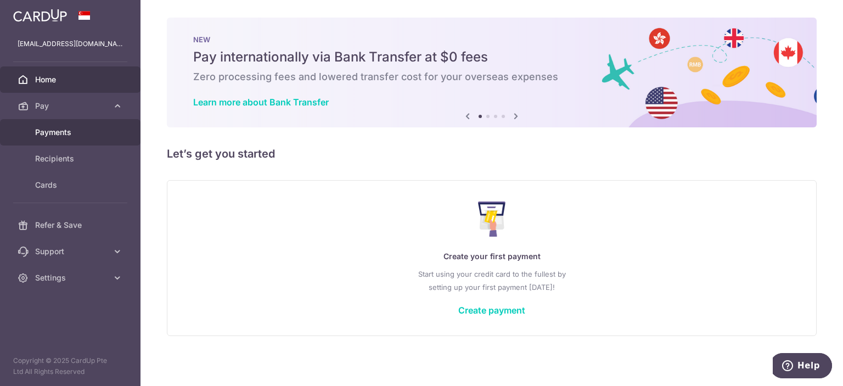
click at [50, 133] on span "Payments" at bounding box center [71, 132] width 72 height 11
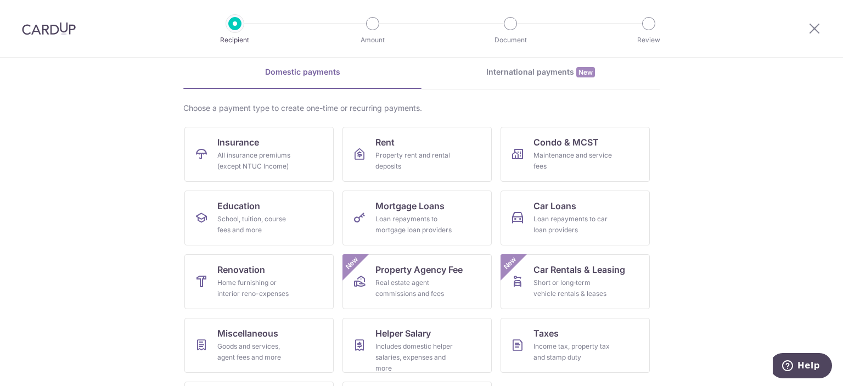
scroll to position [51, 0]
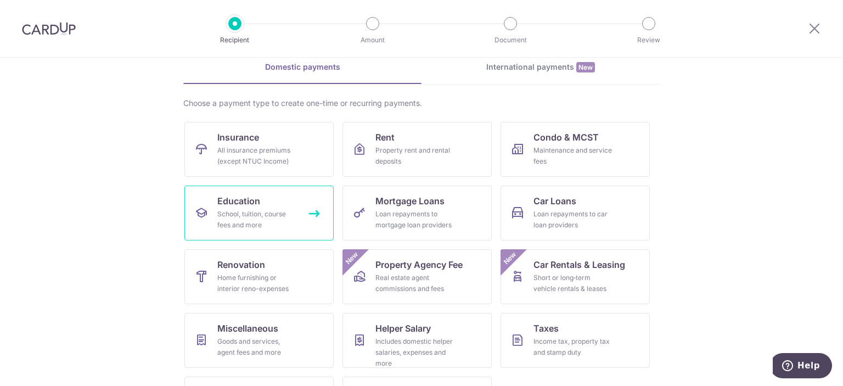
click at [226, 215] on div "School, tuition, course fees and more" at bounding box center [256, 219] width 79 height 22
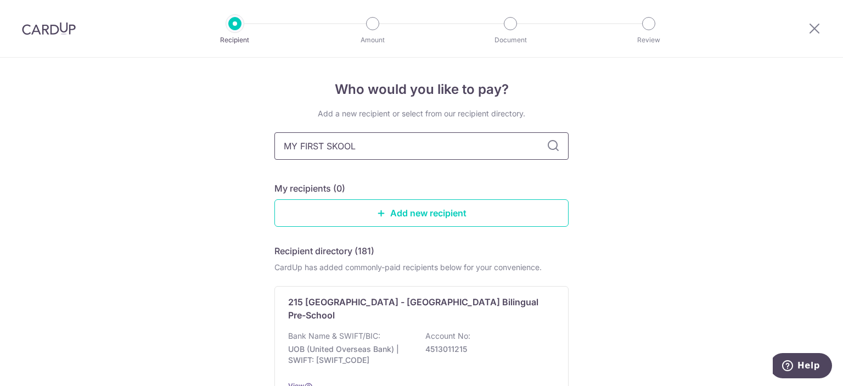
type input "MY FIRST SKOOL"
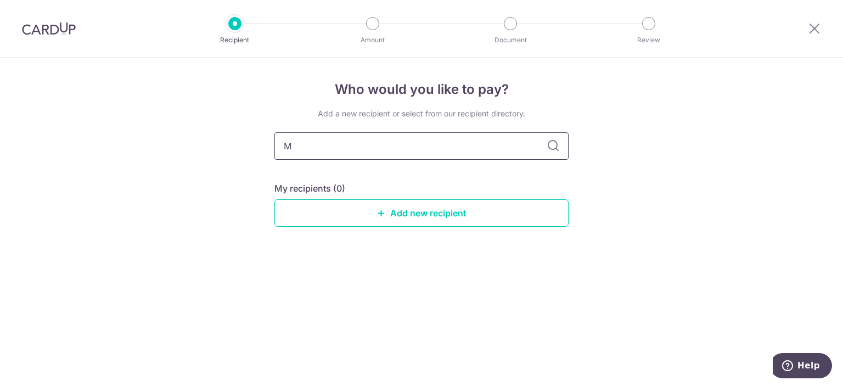
type input "Mf"
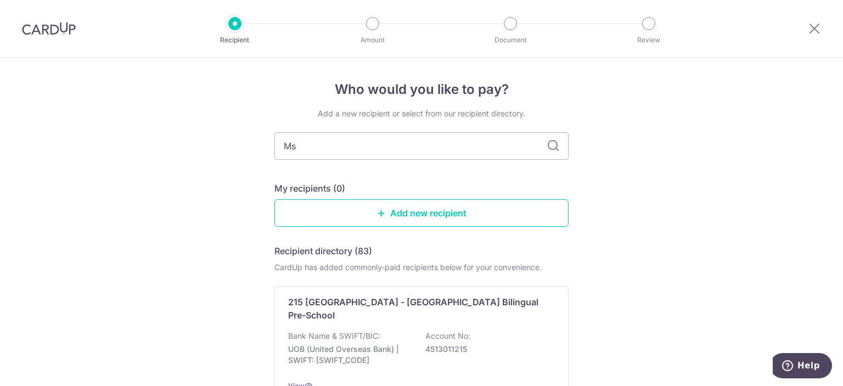
type input "M"
type input "MFS"
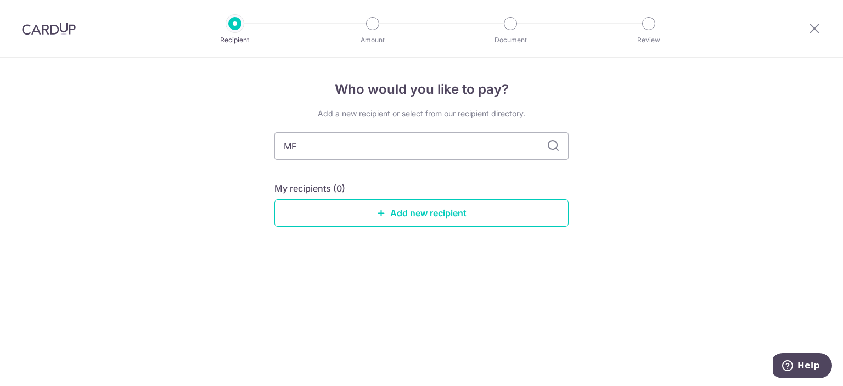
type input "M"
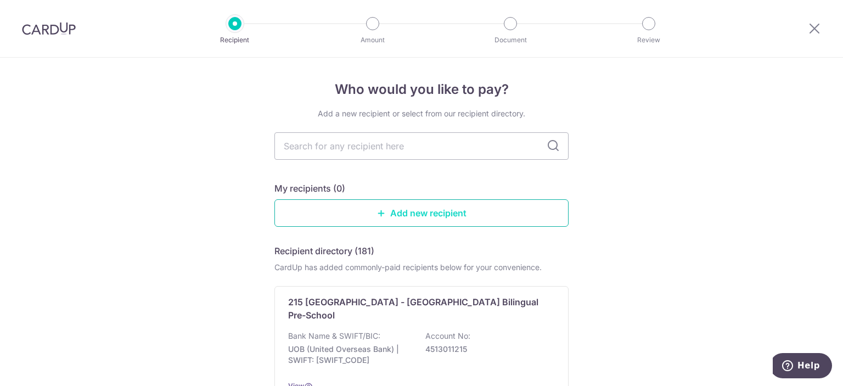
click at [420, 215] on link "Add new recipient" at bounding box center [421, 212] width 294 height 27
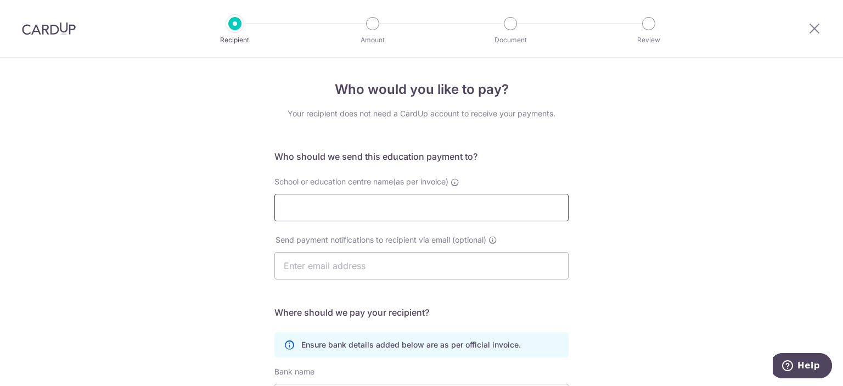
click at [420, 215] on input "School or education centre name(as per invoice)" at bounding box center [421, 207] width 294 height 27
click at [512, 26] on div at bounding box center [510, 23] width 13 height 13
click at [345, 212] on input "My First Skool" at bounding box center [421, 207] width 294 height 27
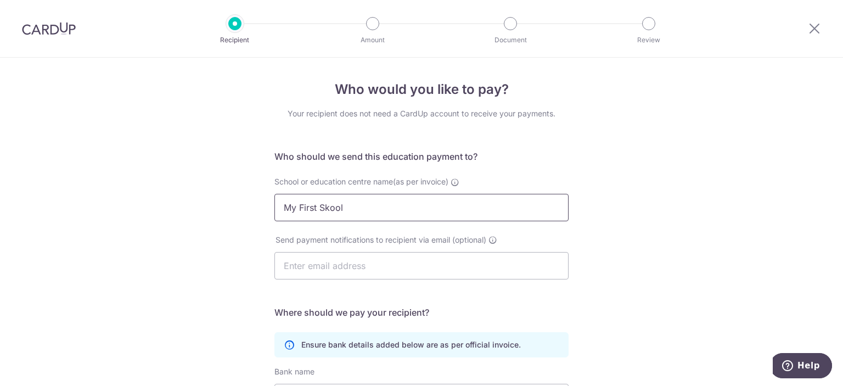
click at [345, 212] on input "My First Skool" at bounding box center [421, 207] width 294 height 27
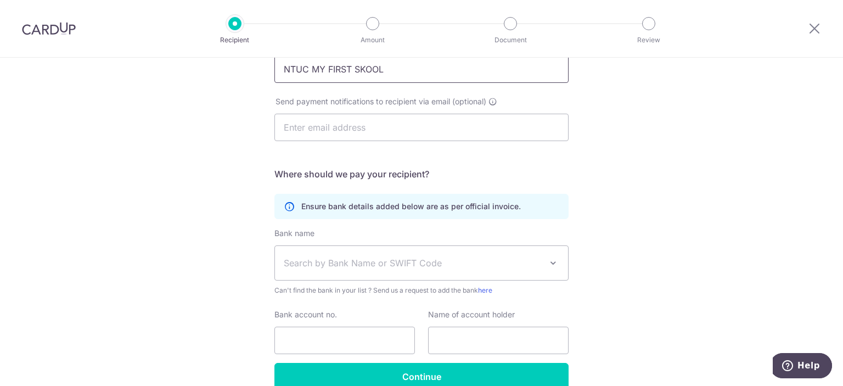
scroll to position [139, 0]
type input "NTUC MY FIRST SKOOL"
click at [815, 35] on icon at bounding box center [814, 28] width 13 height 14
